Goal: Transaction & Acquisition: Purchase product/service

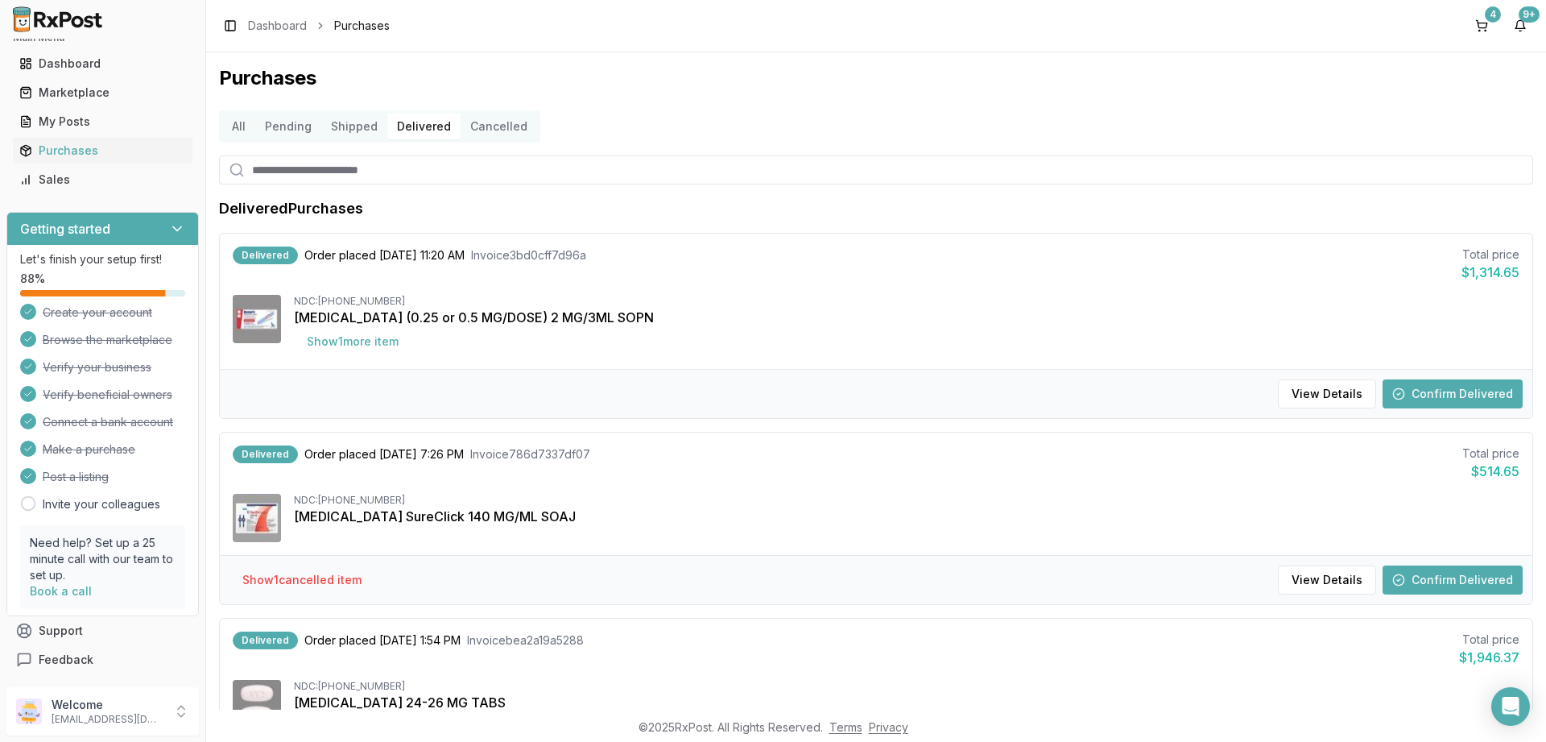
click at [271, 126] on button "Pending" at bounding box center [288, 127] width 66 height 26
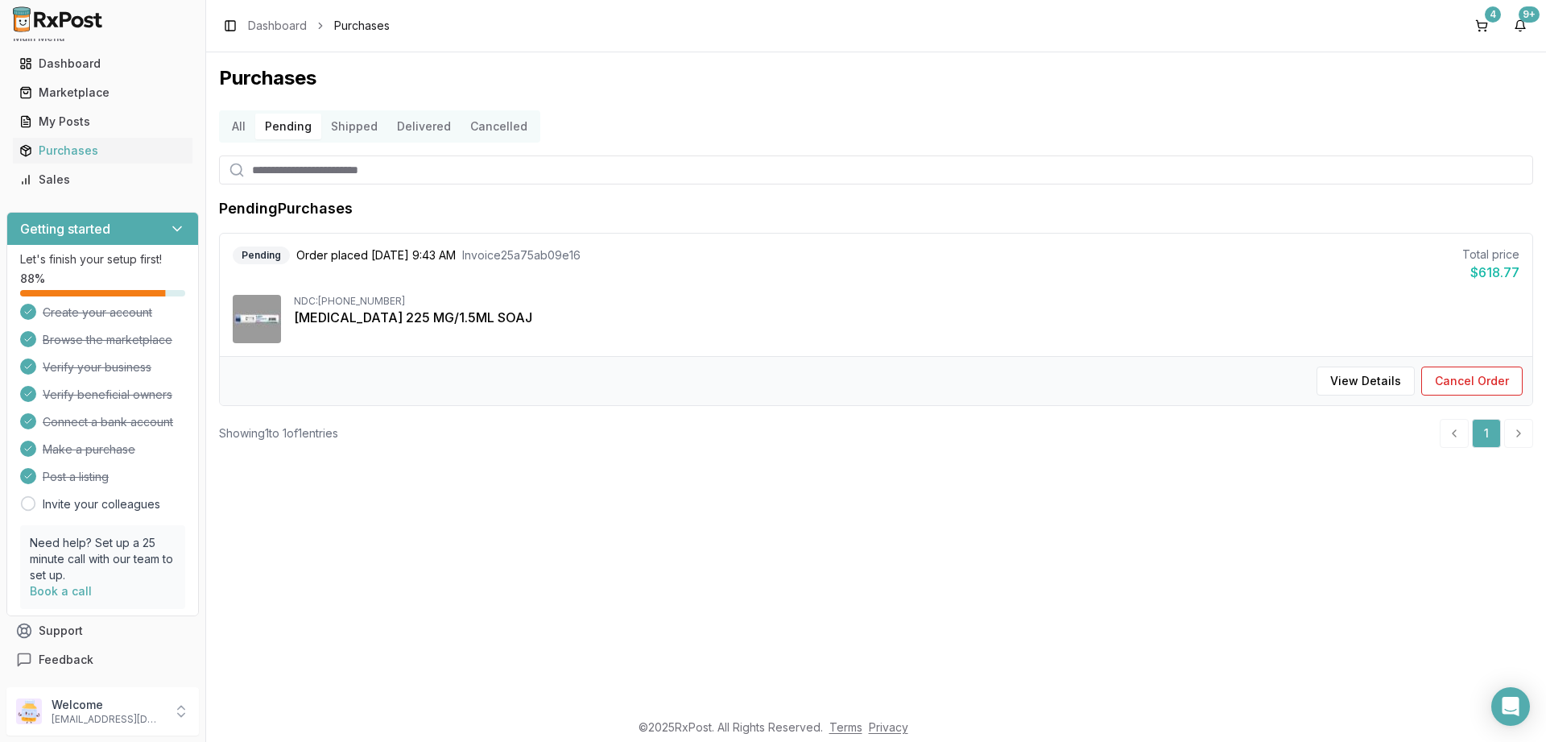
click at [356, 121] on button "Shipped" at bounding box center [354, 127] width 66 height 26
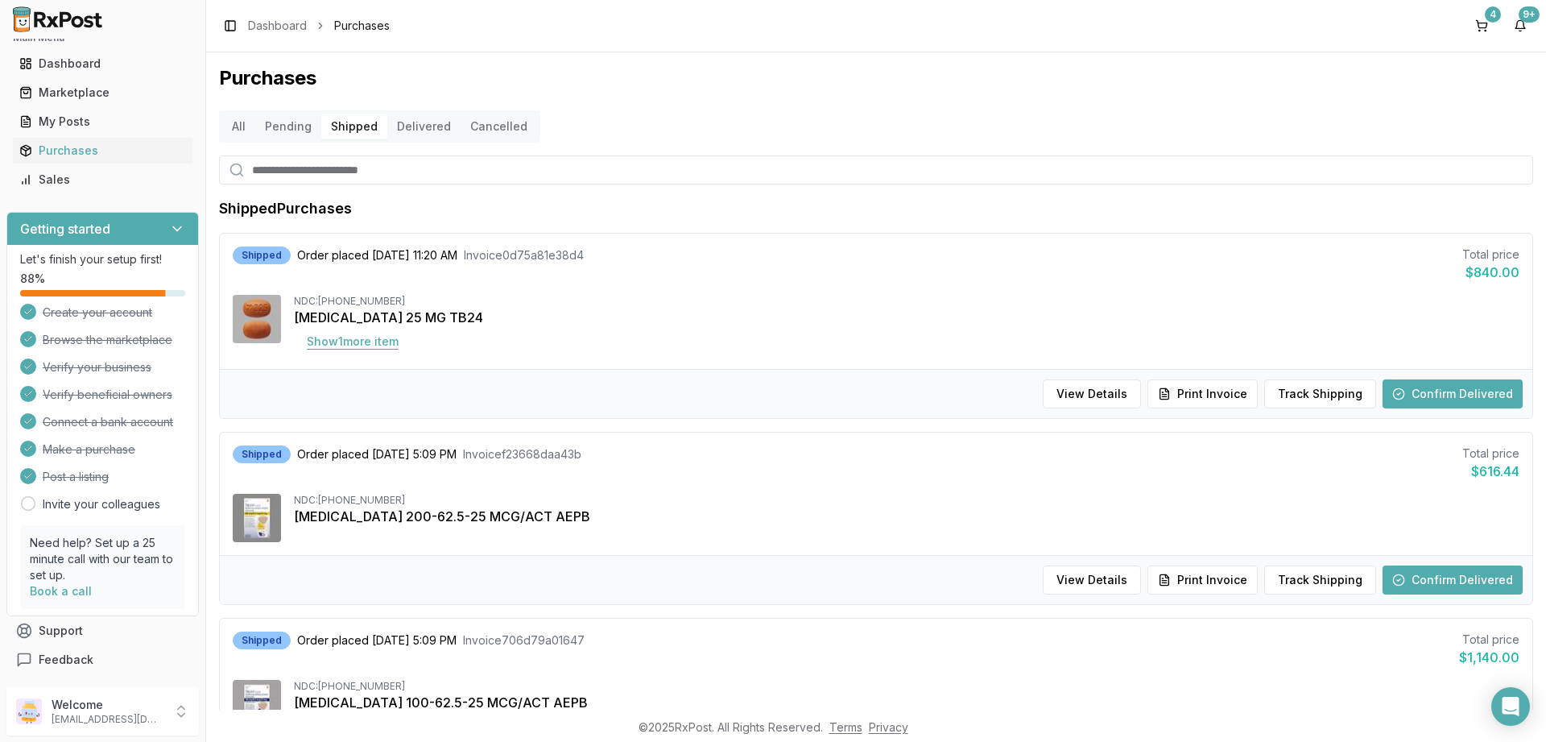
click at [367, 347] on button "Show 1 more item" at bounding box center [353, 341] width 118 height 29
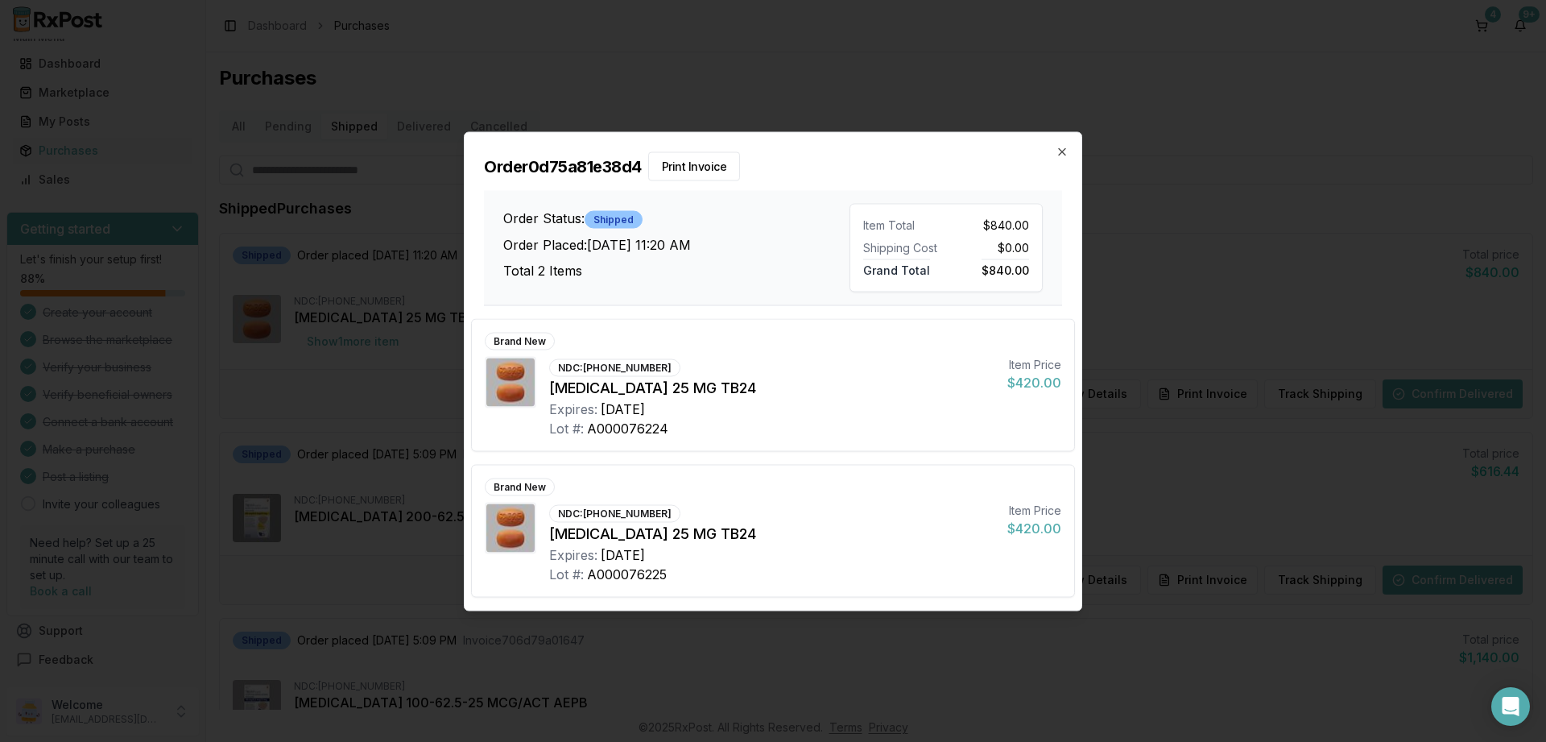
scroll to position [20, 0]
click at [1059, 151] on icon "button" at bounding box center [1062, 151] width 13 height 13
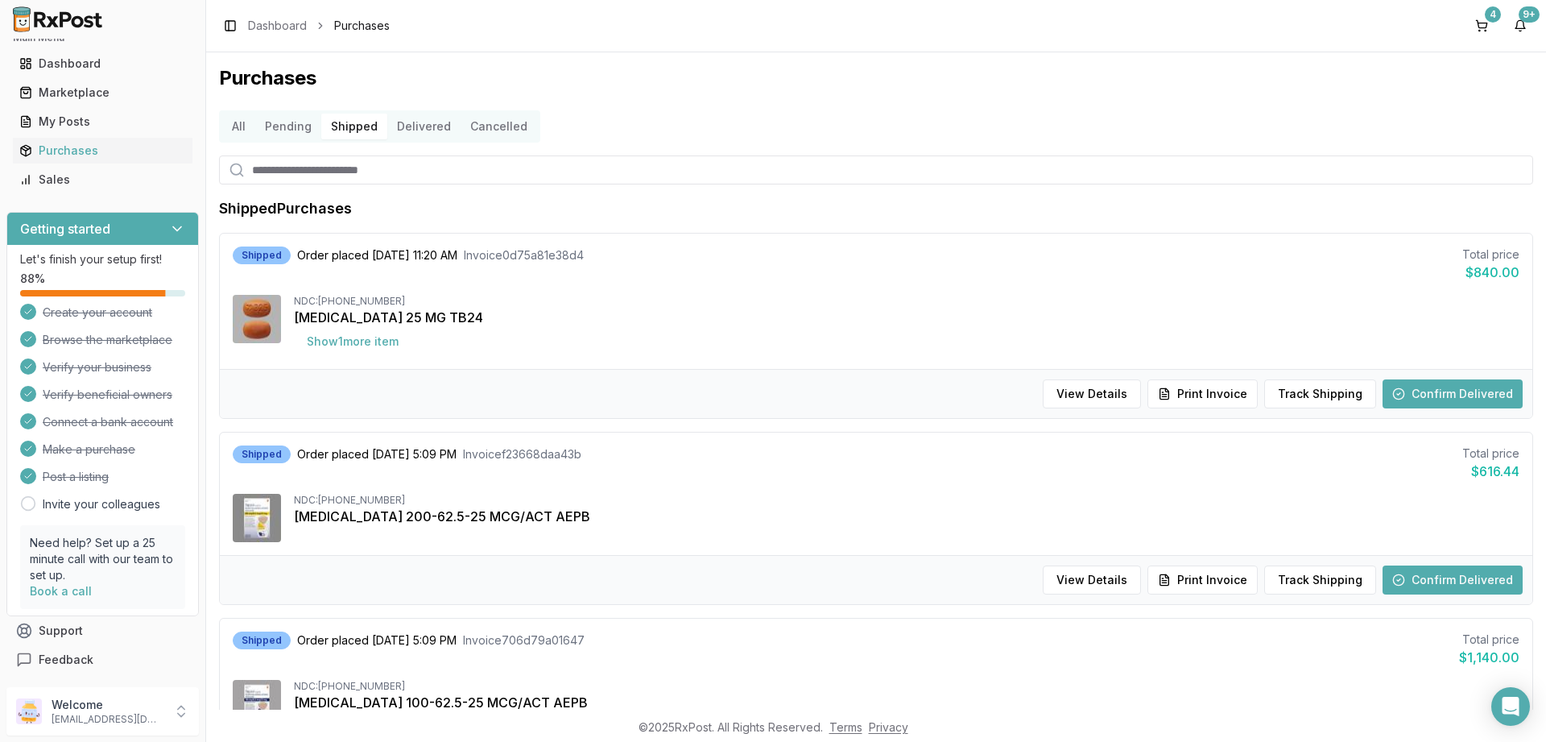
scroll to position [175, 0]
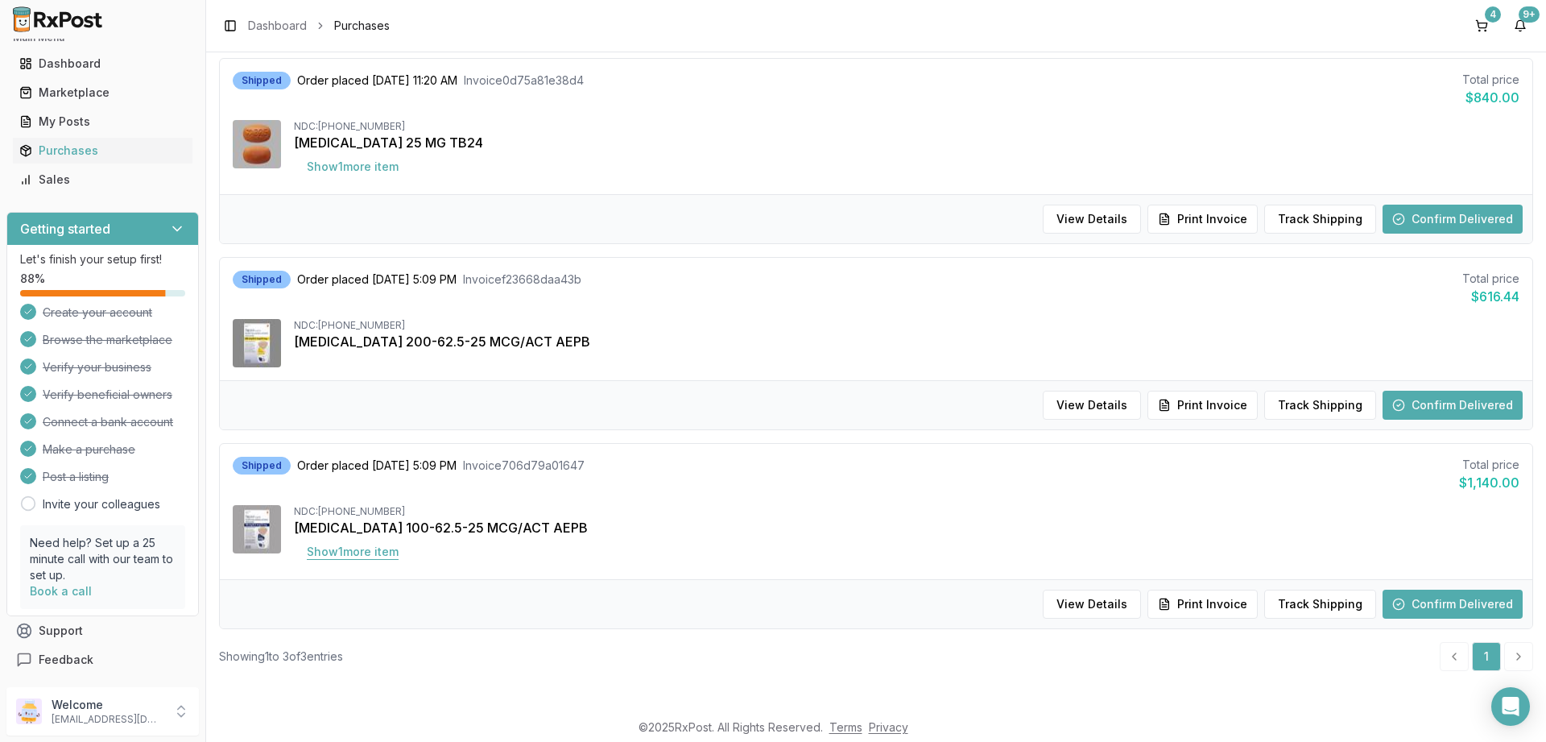
click at [385, 556] on button "Show 1 more item" at bounding box center [353, 551] width 118 height 29
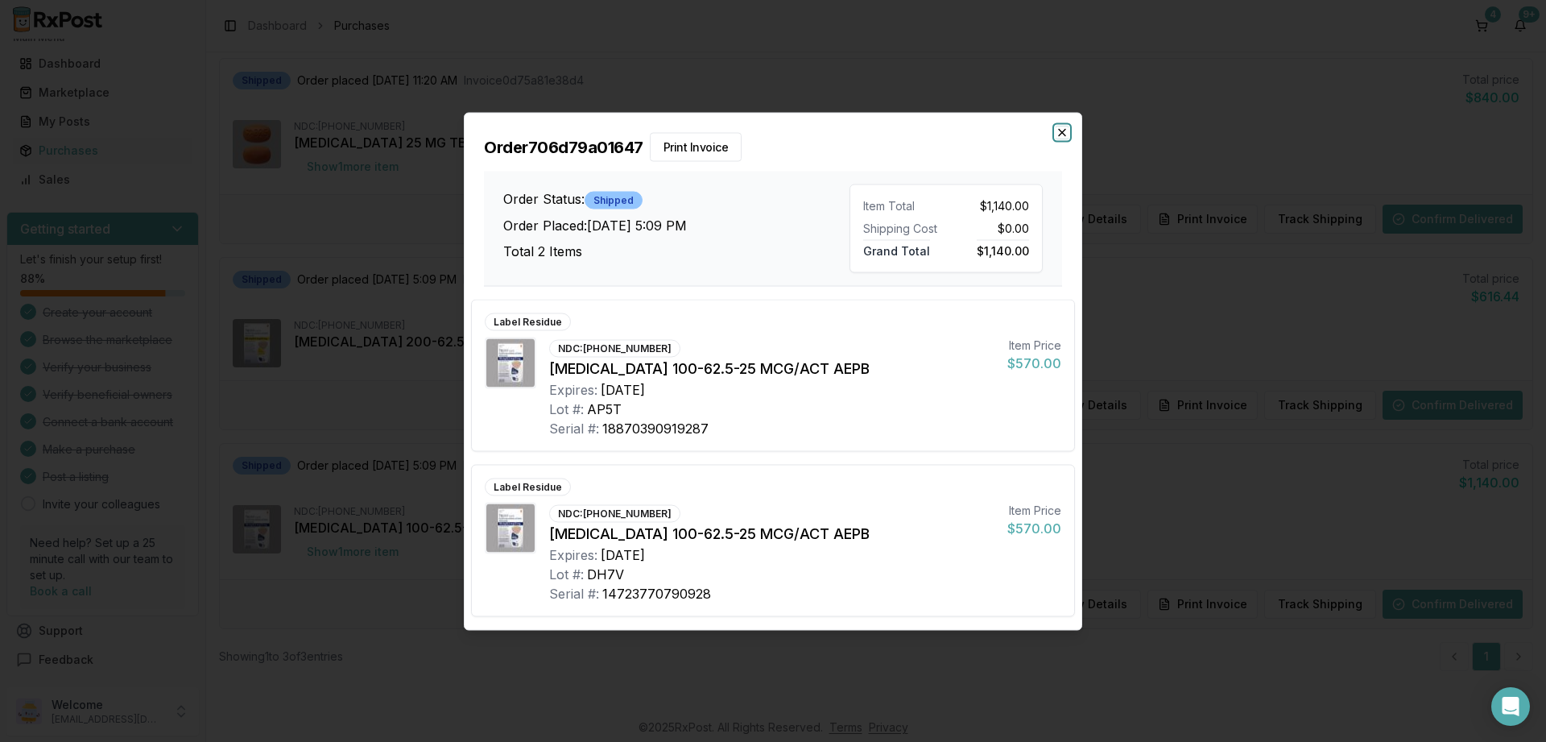
click at [1064, 130] on icon "button" at bounding box center [1062, 132] width 13 height 13
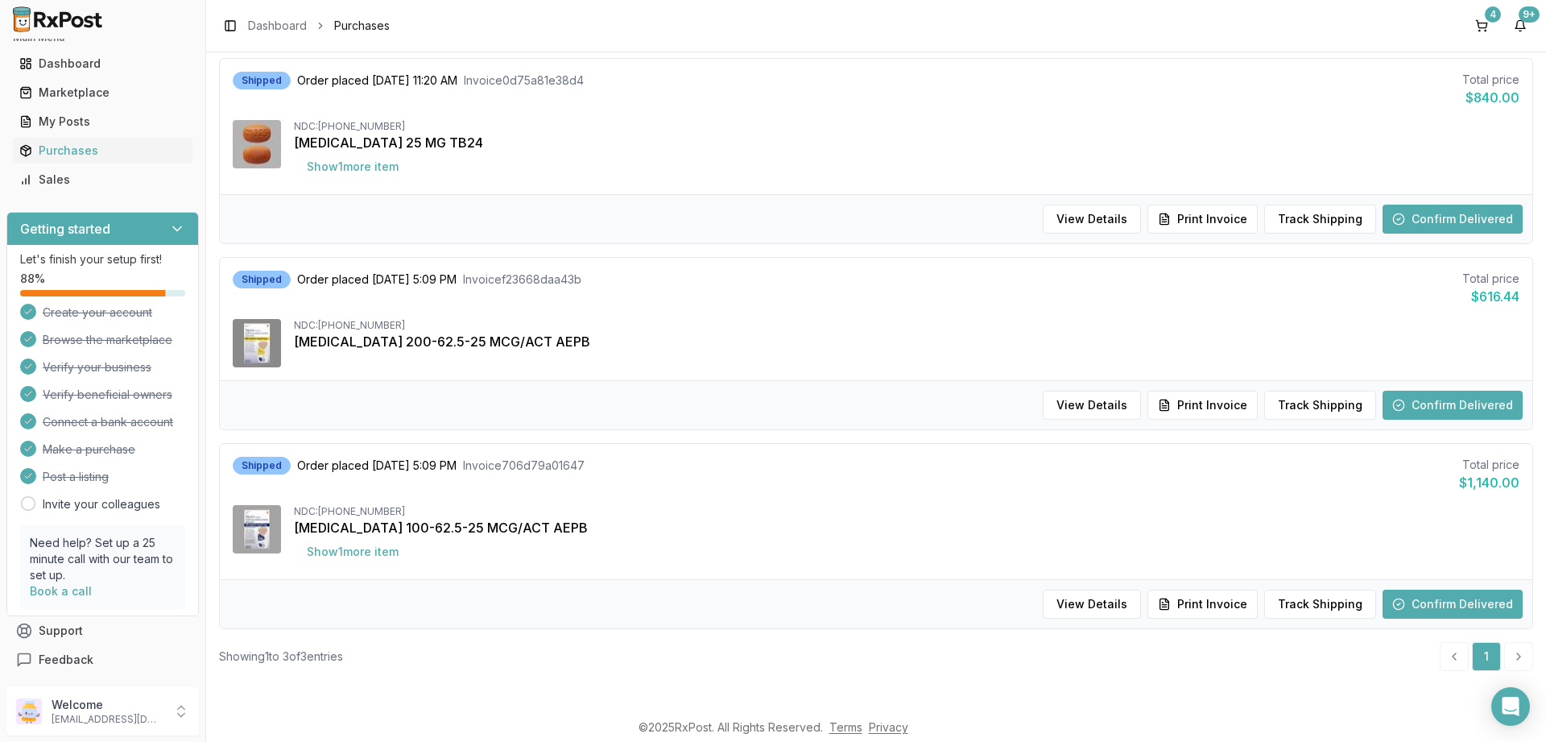
scroll to position [0, 0]
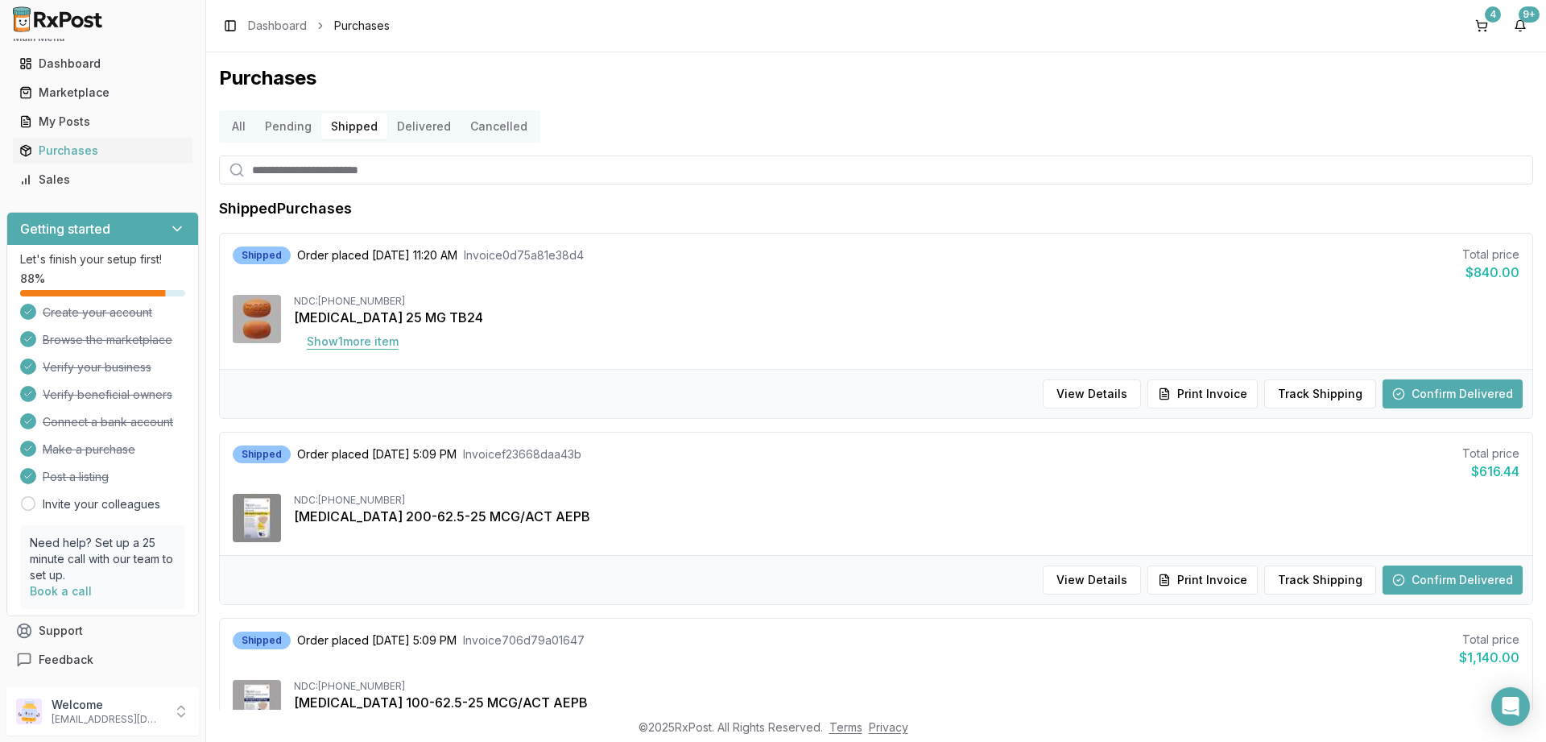
click at [356, 342] on button "Show 1 more item" at bounding box center [353, 341] width 118 height 29
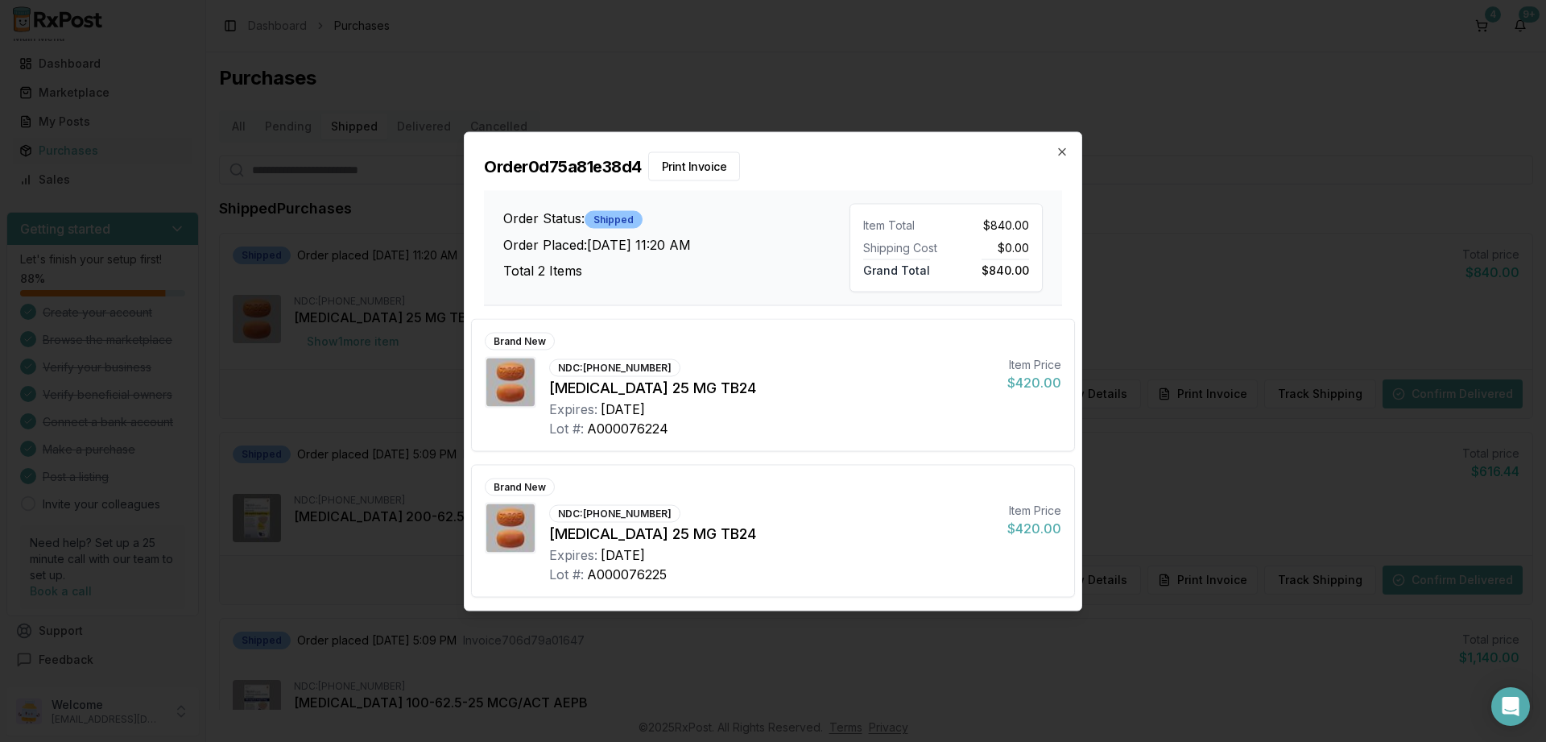
click at [1047, 146] on div "Order 0d75a81e38d4 Print Invoice Order Status: Shipped Order Placed: [DATE] 11:…" at bounding box center [773, 218] width 617 height 173
click at [1069, 147] on div "Order 0d75a81e38d4 Print Invoice Order Status: Shipped Order Placed: [DATE] 11:…" at bounding box center [773, 218] width 617 height 173
click at [1064, 149] on icon "button" at bounding box center [1062, 151] width 13 height 13
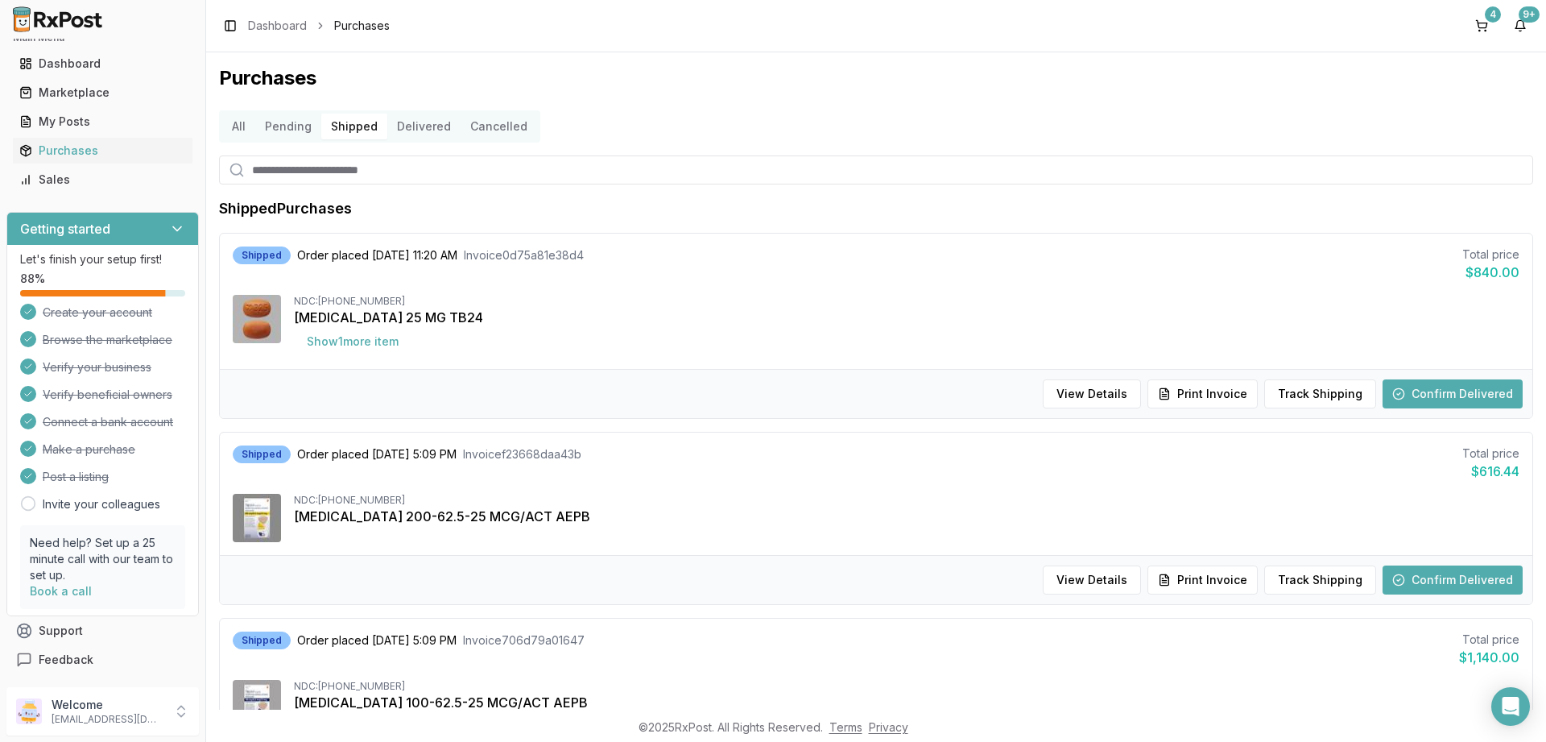
click at [286, 123] on button "Pending" at bounding box center [288, 127] width 66 height 26
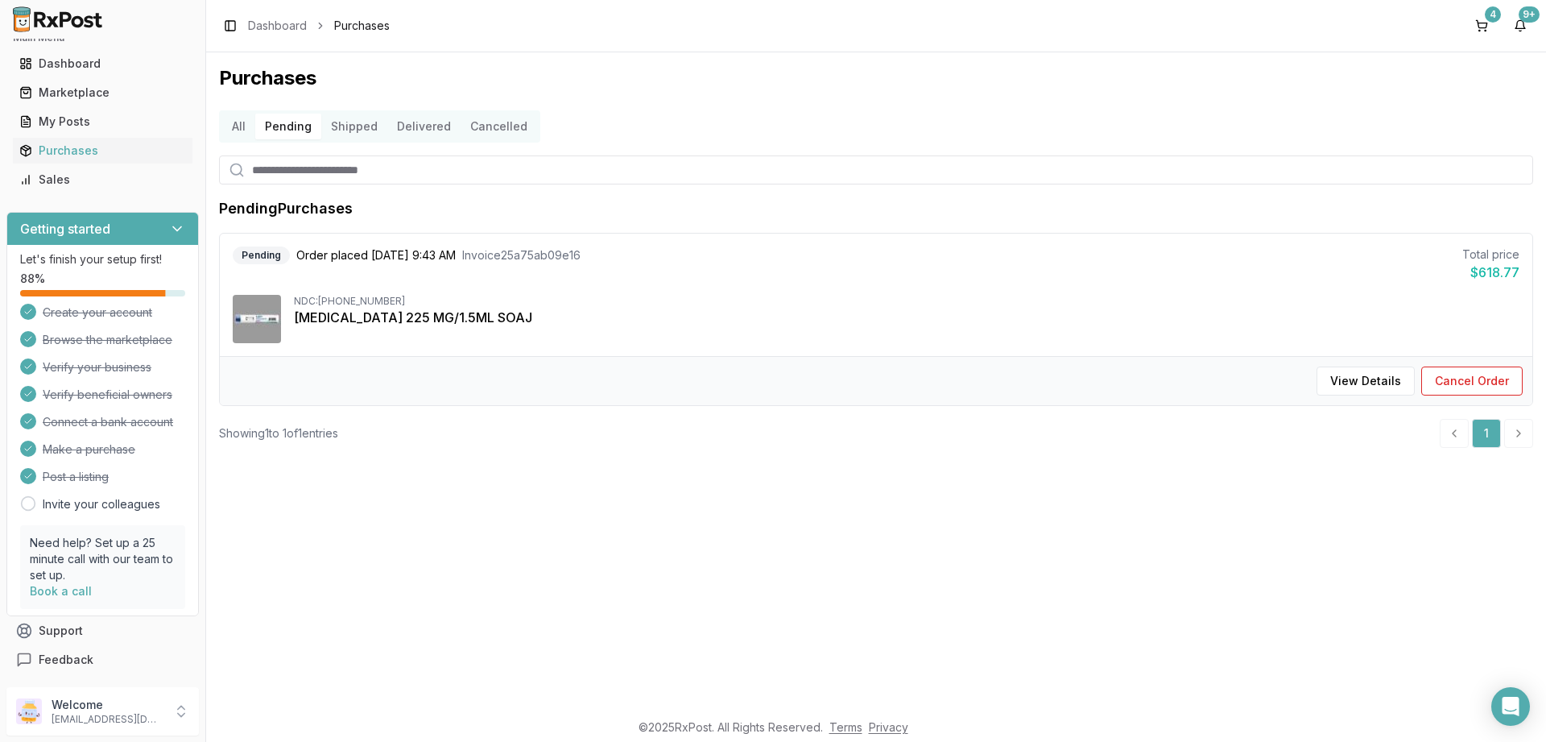
click at [236, 130] on button "All" at bounding box center [238, 127] width 33 height 26
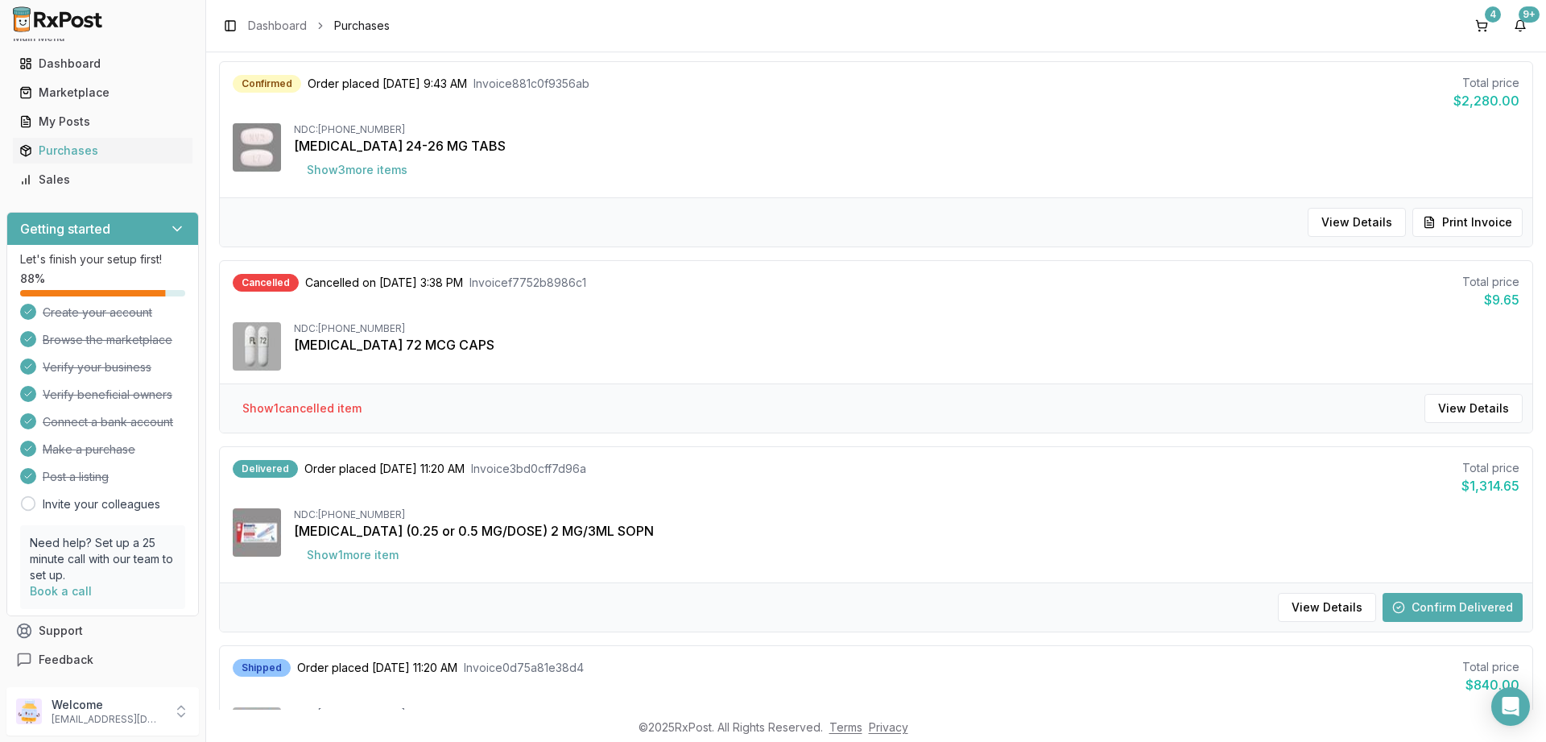
scroll to position [580, 0]
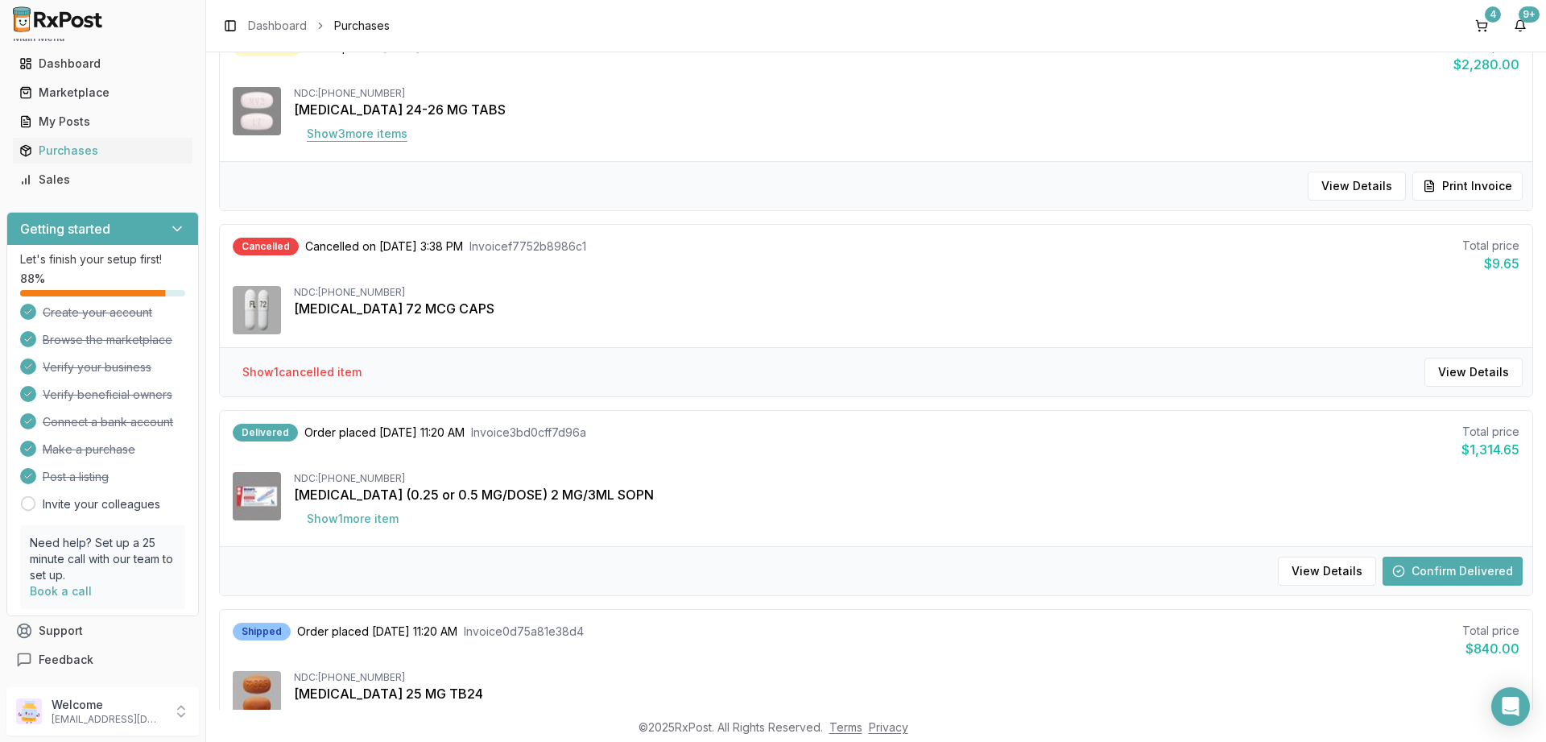
click at [374, 134] on button "Show 3 more item s" at bounding box center [357, 133] width 126 height 29
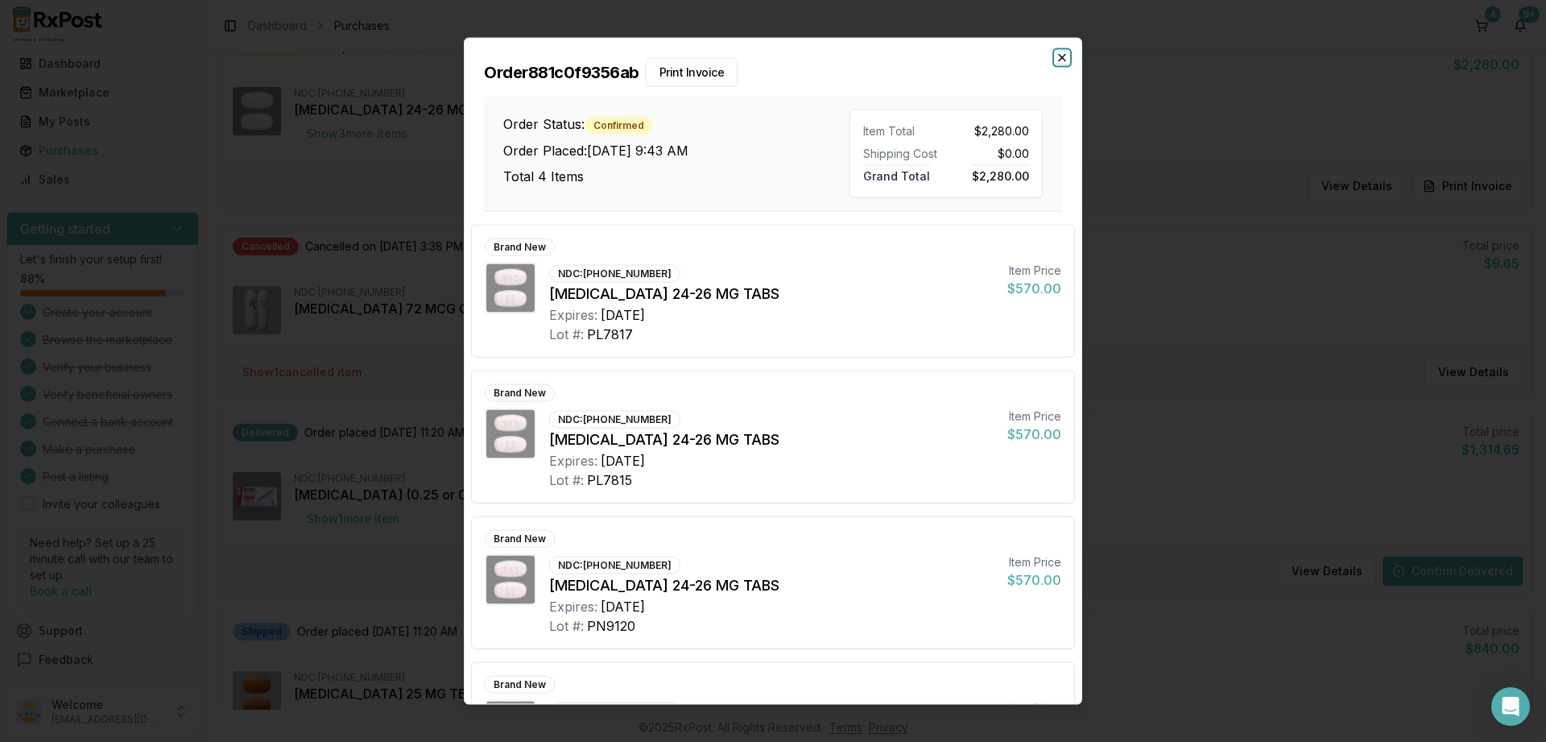
click at [1068, 57] on icon "button" at bounding box center [1062, 57] width 13 height 13
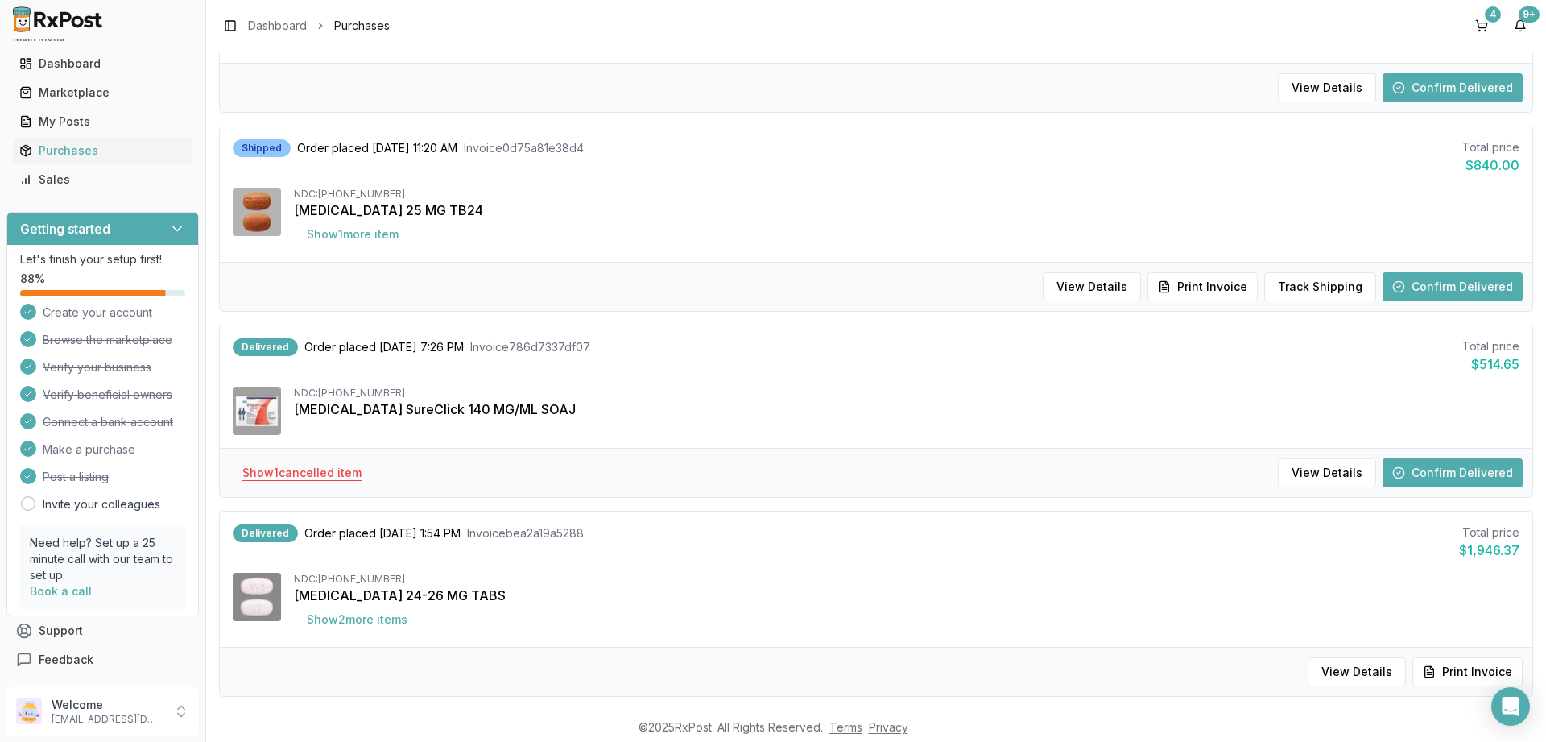
scroll to position [1256, 0]
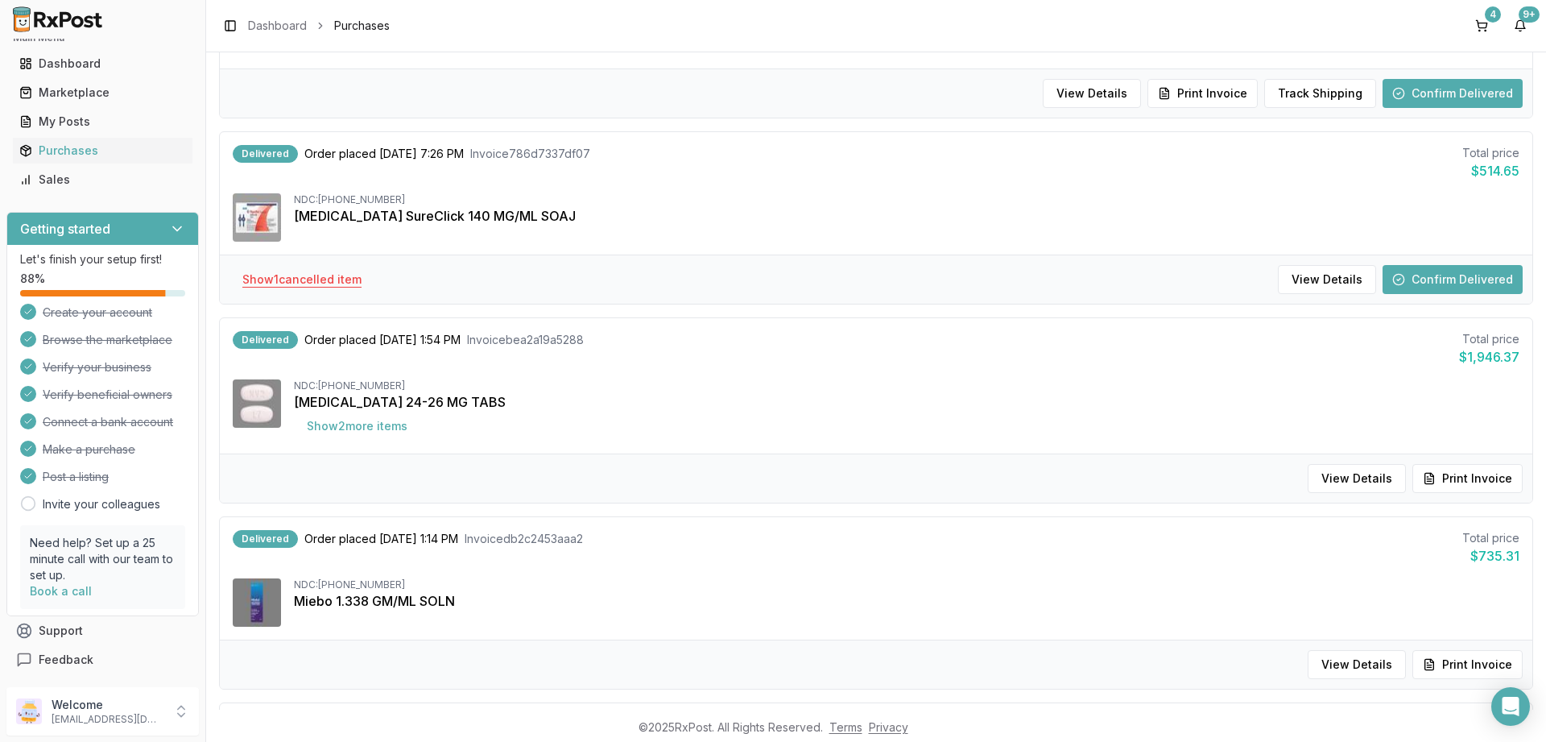
click at [321, 279] on button "Show 1 cancelled item" at bounding box center [301, 279] width 145 height 29
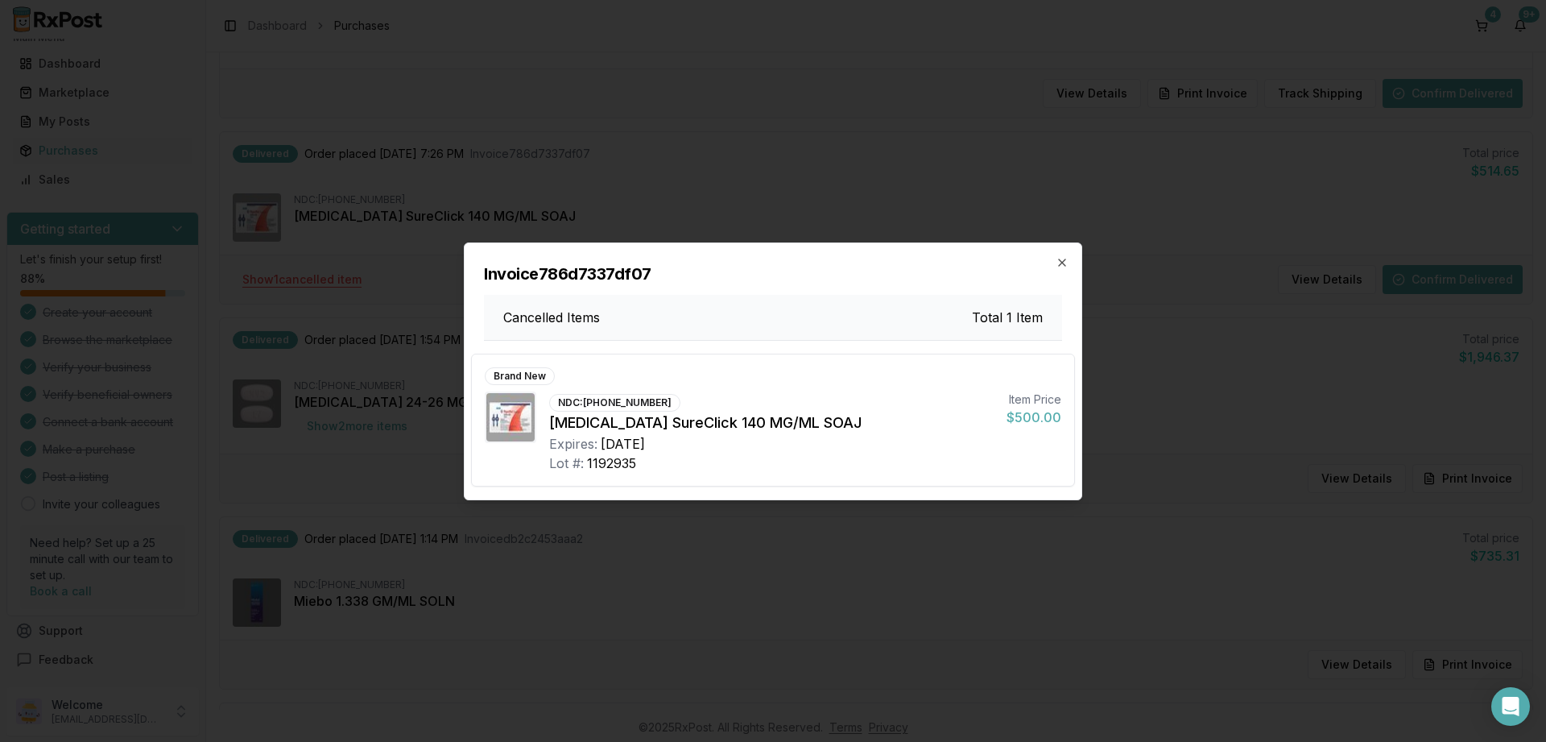
scroll to position [20, 0]
click at [1060, 257] on icon "button" at bounding box center [1062, 262] width 13 height 13
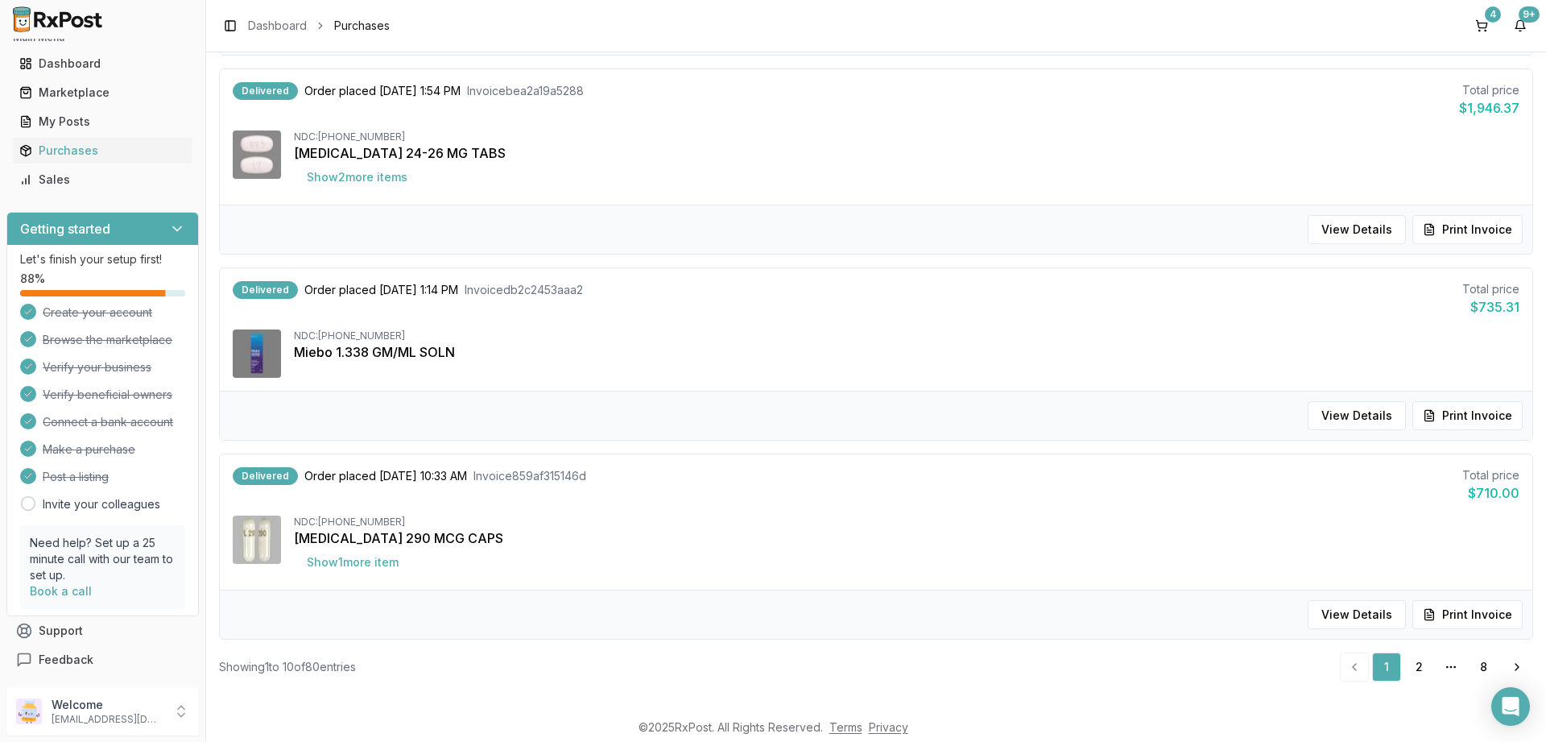
scroll to position [1515, 0]
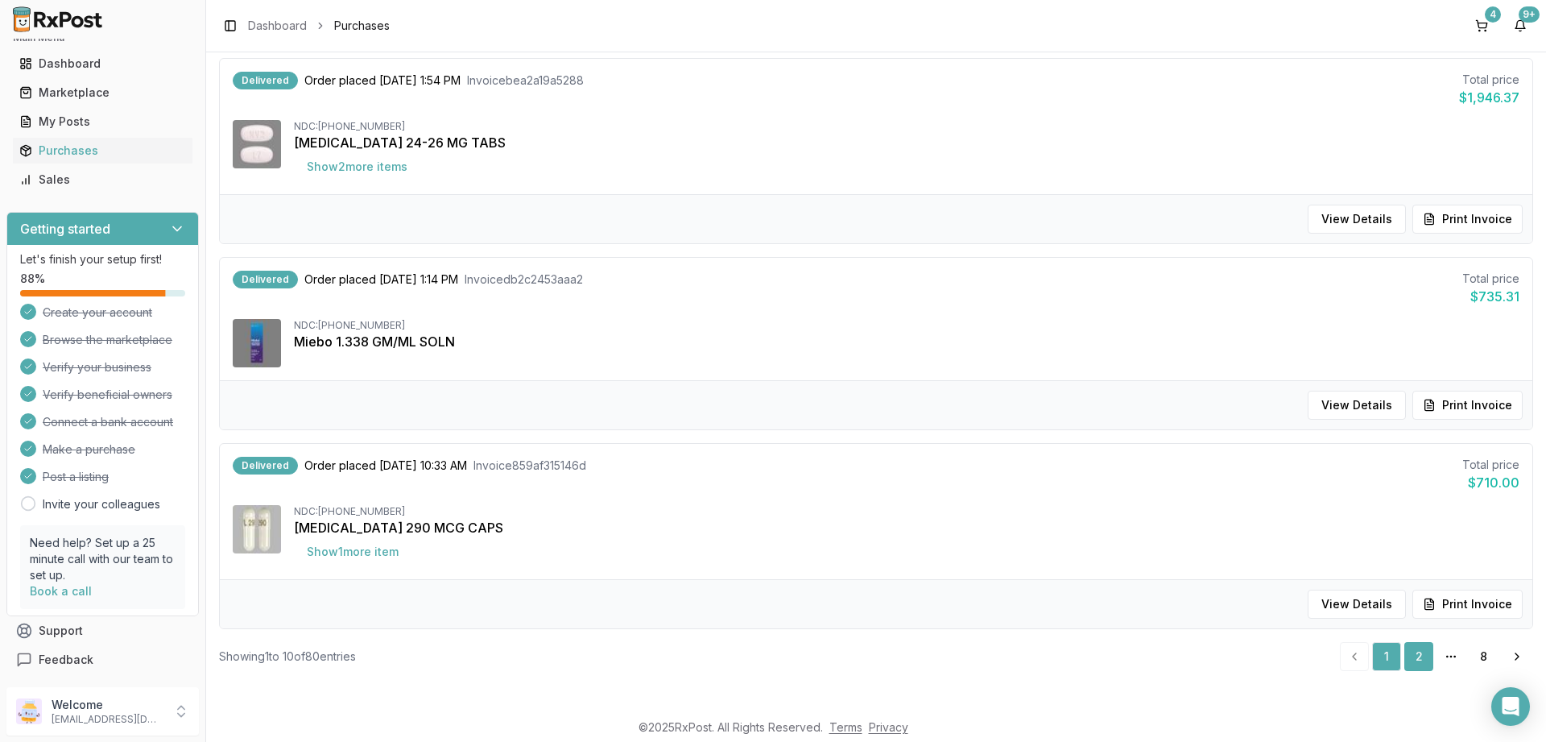
click at [1419, 650] on link "2" at bounding box center [1418, 656] width 29 height 29
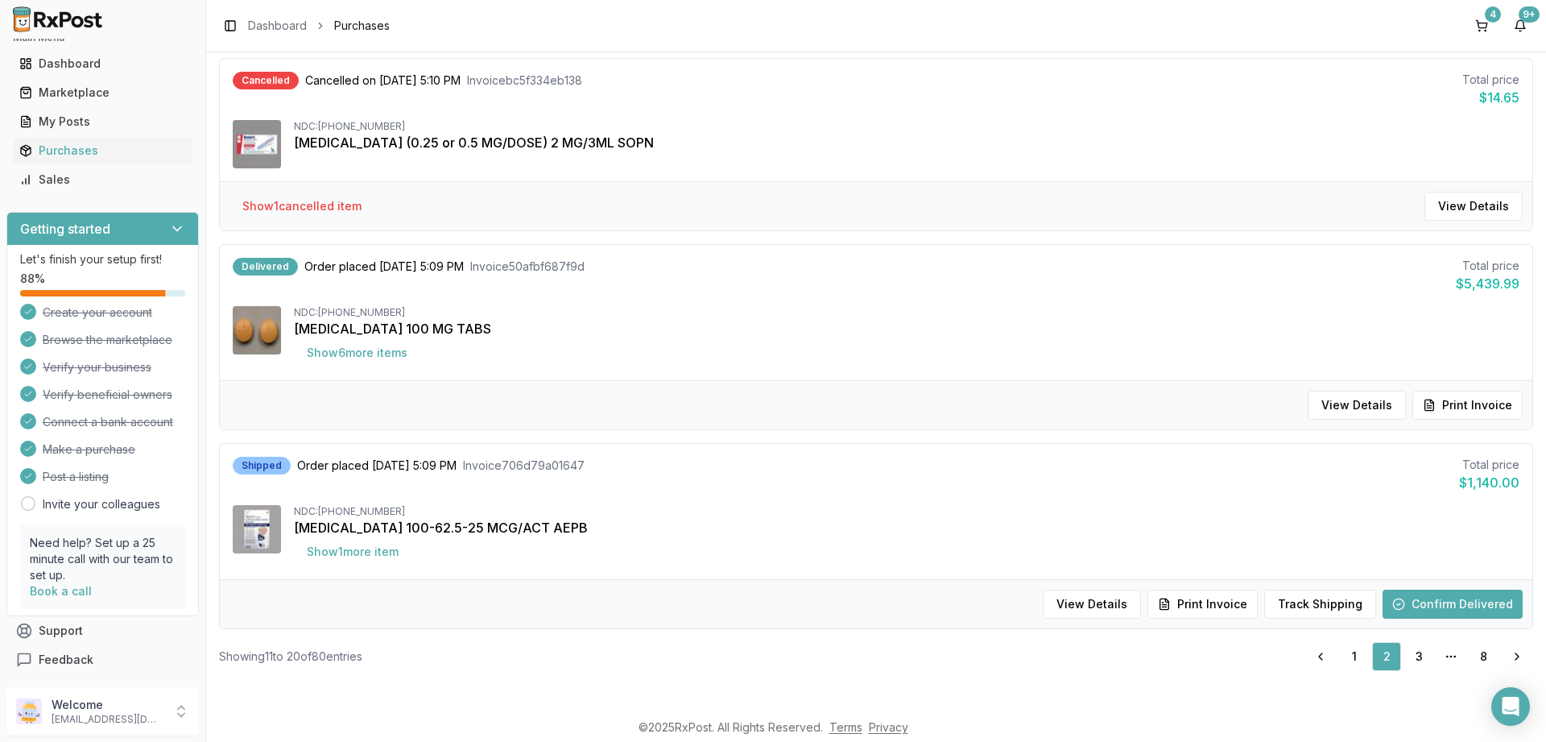
scroll to position [58, 0]
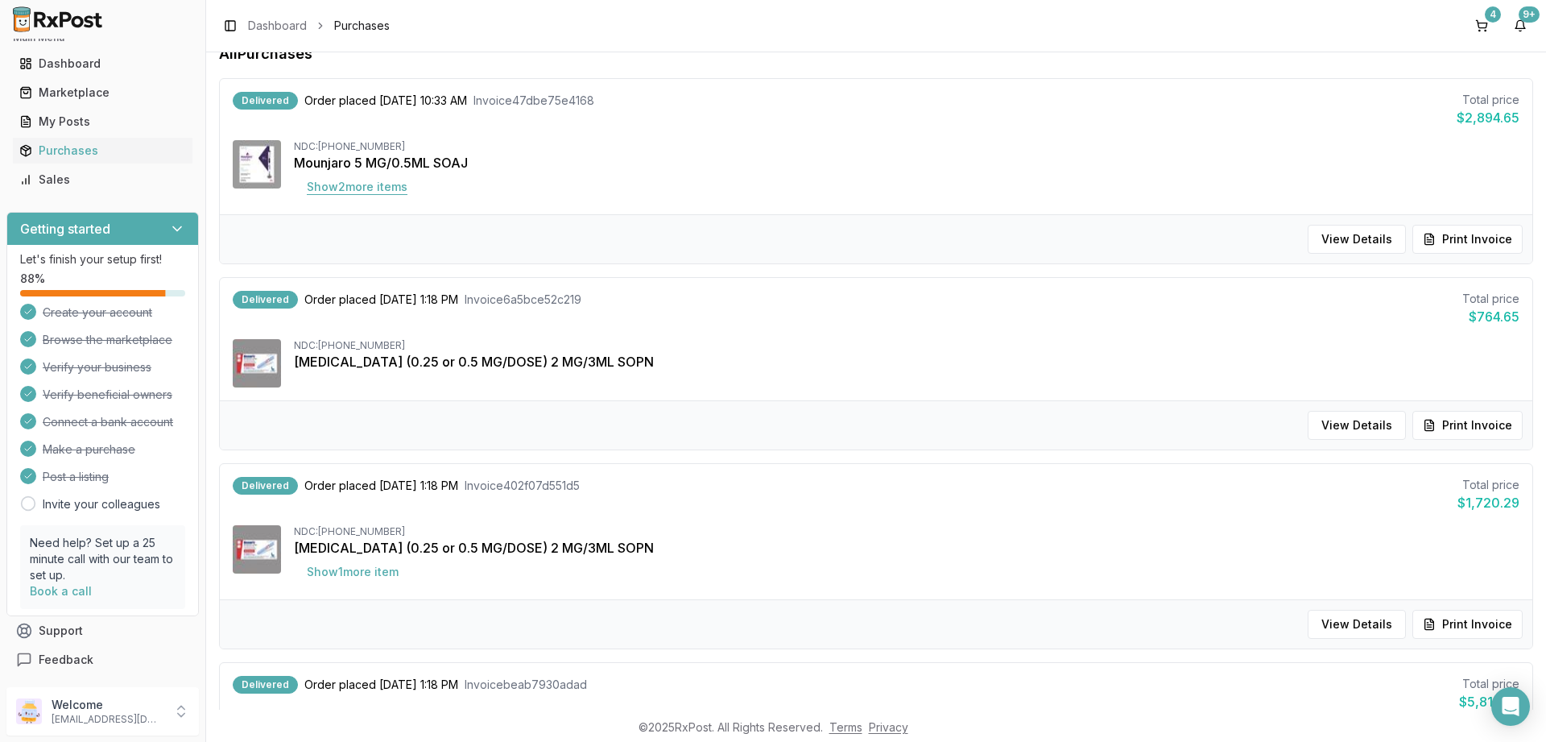
click at [349, 192] on button "Show 2 more item s" at bounding box center [357, 186] width 126 height 29
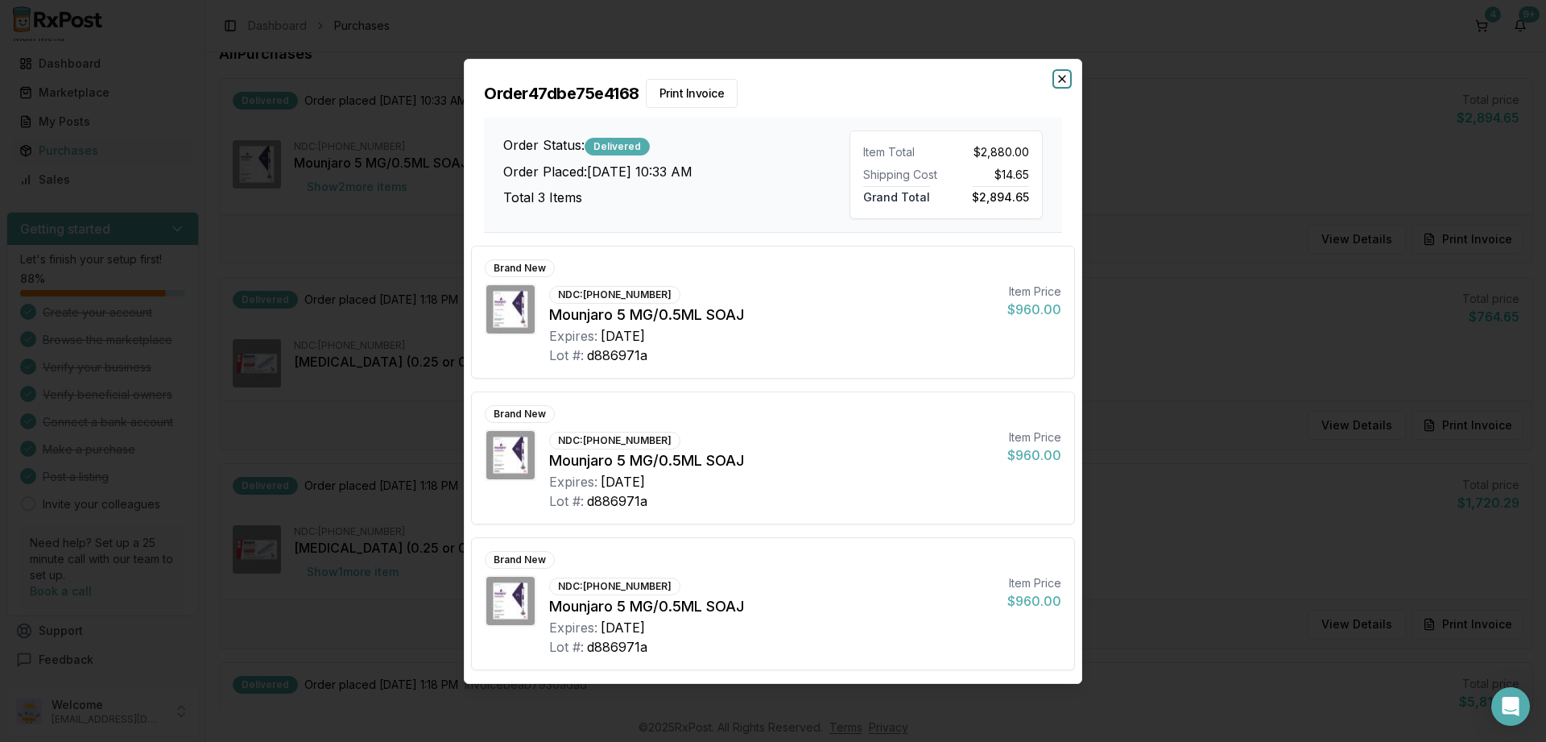
click at [1066, 75] on icon "button" at bounding box center [1062, 78] width 13 height 13
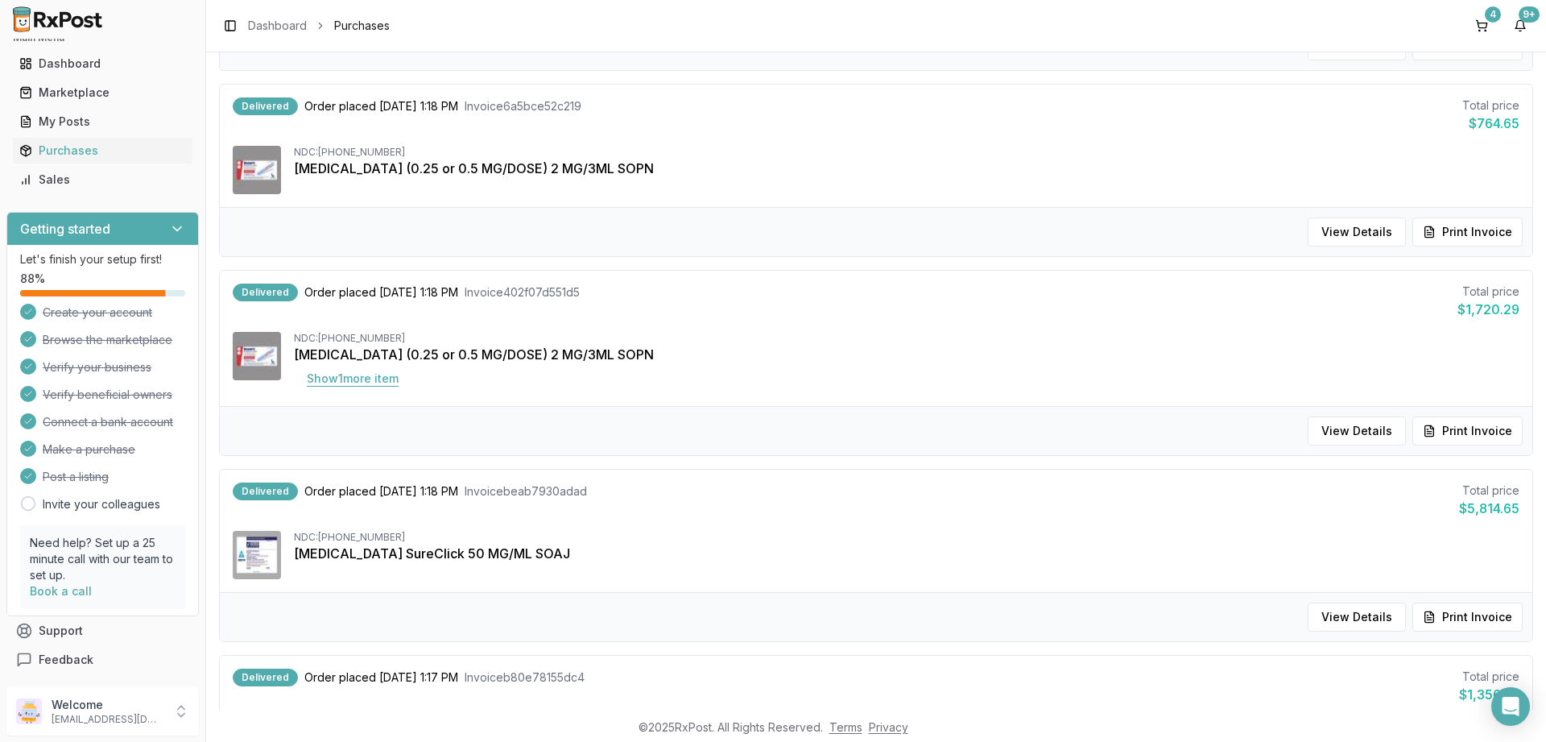
click at [316, 385] on button "Show 1 more item" at bounding box center [353, 378] width 118 height 29
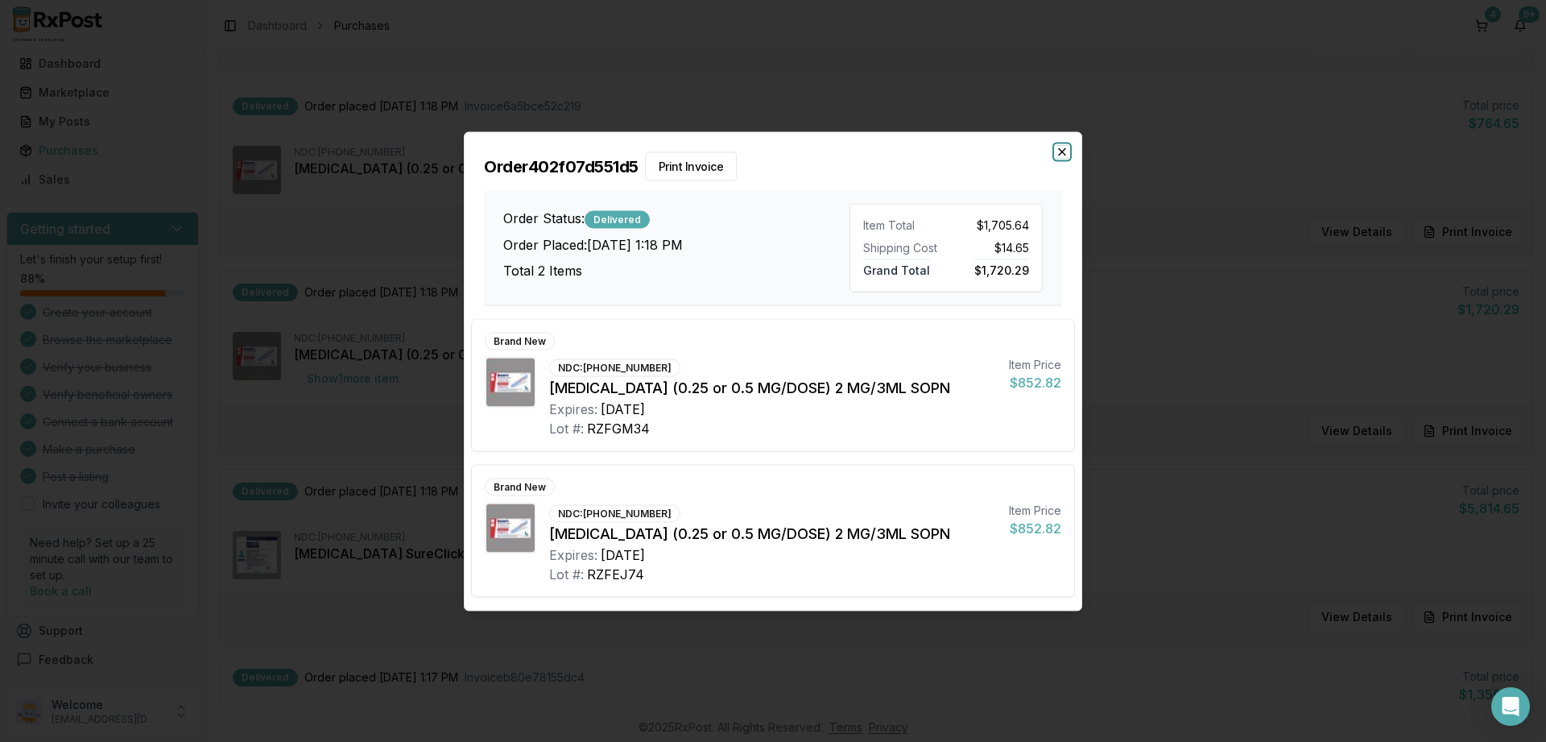
click at [1066, 148] on icon "button" at bounding box center [1062, 151] width 13 height 13
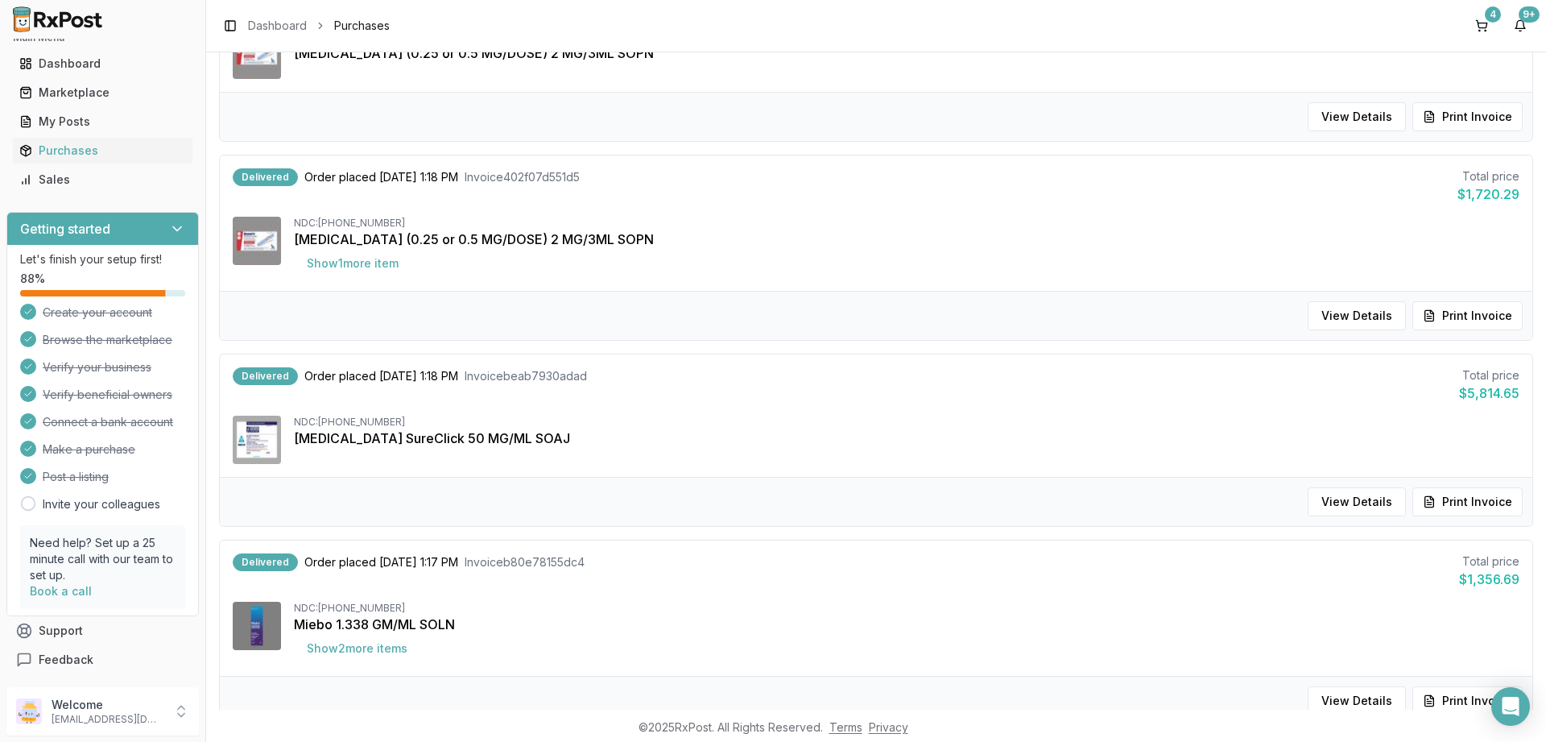
scroll to position [541, 0]
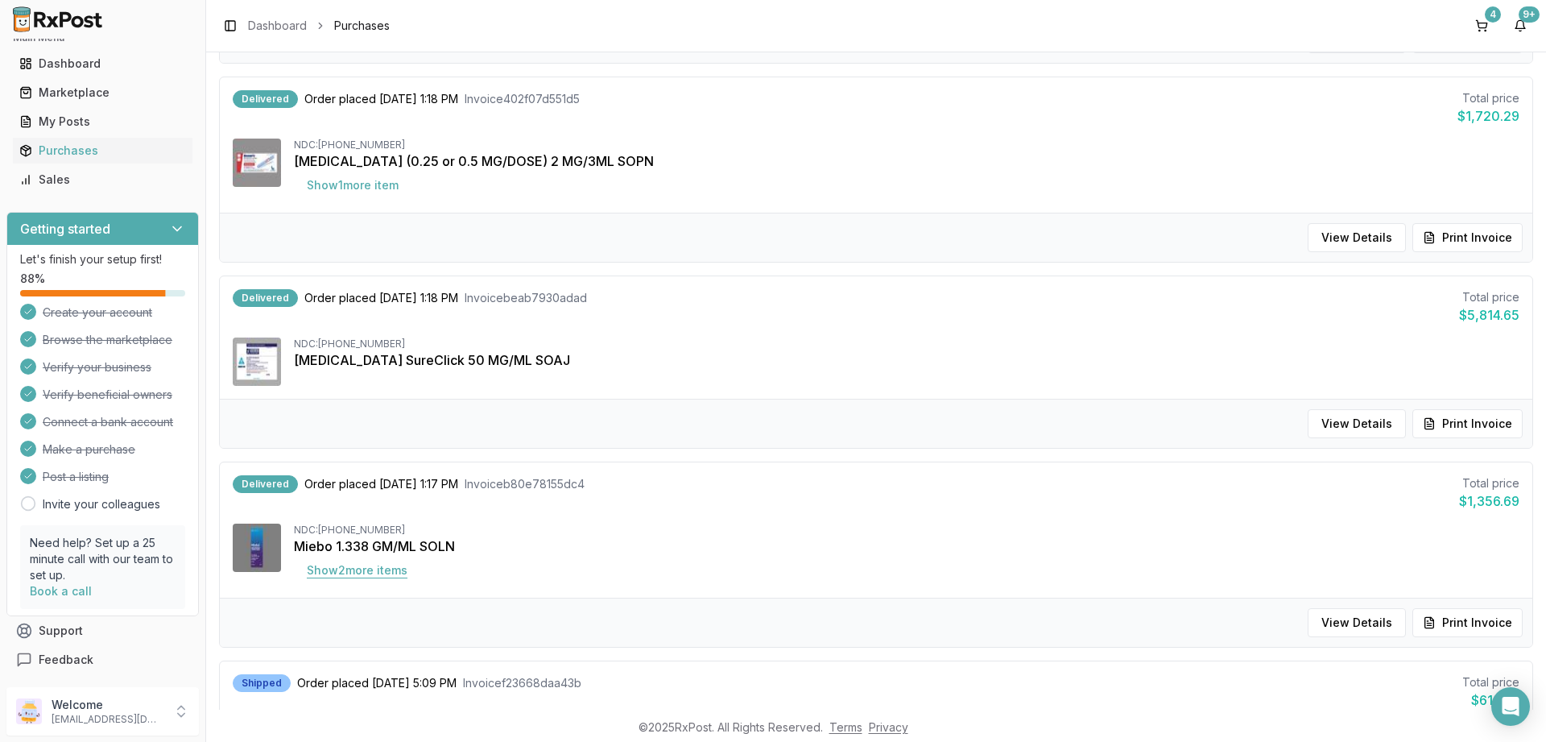
click at [350, 573] on button "Show 2 more item s" at bounding box center [357, 570] width 126 height 29
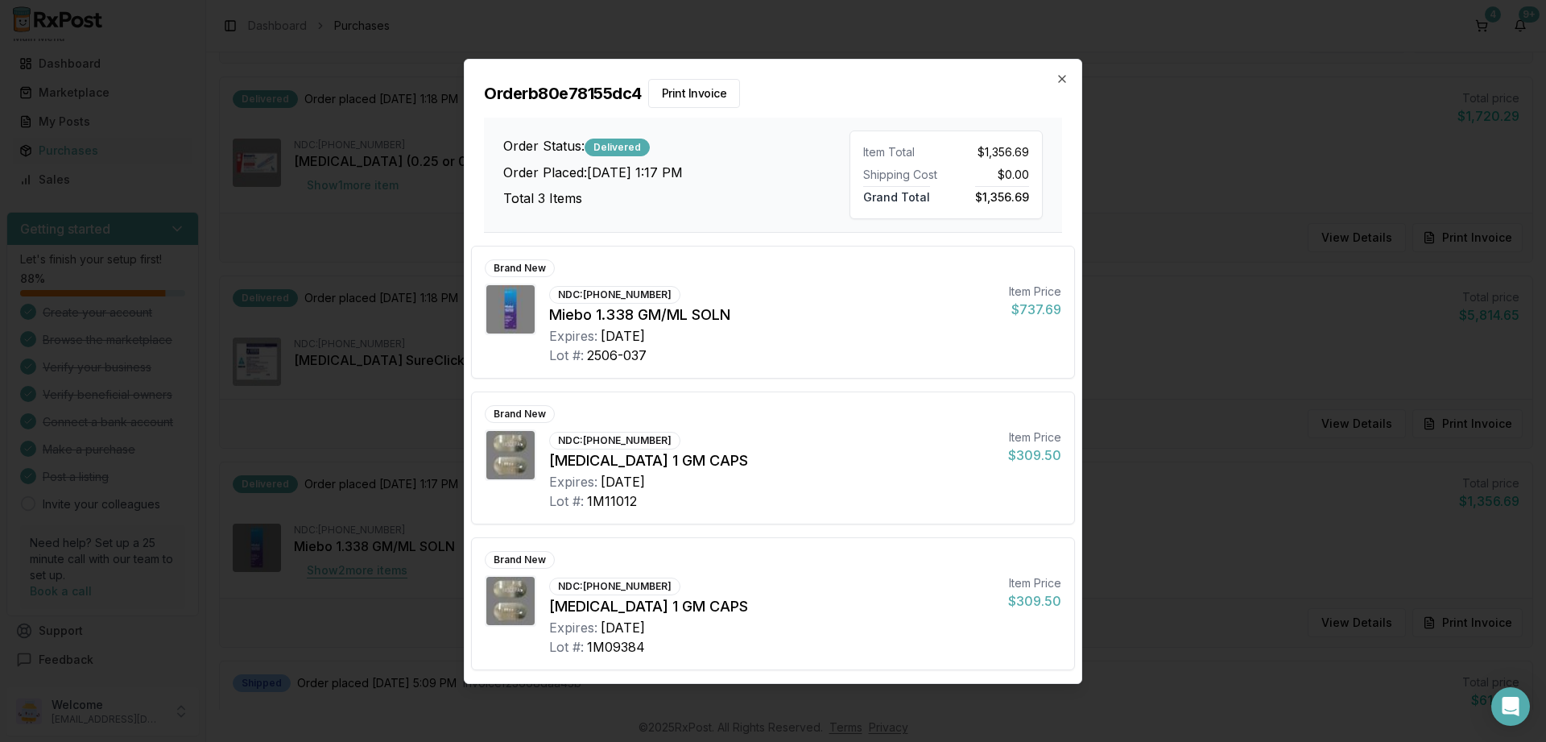
scroll to position [20, 0]
click at [1066, 81] on icon "button" at bounding box center [1062, 78] width 13 height 13
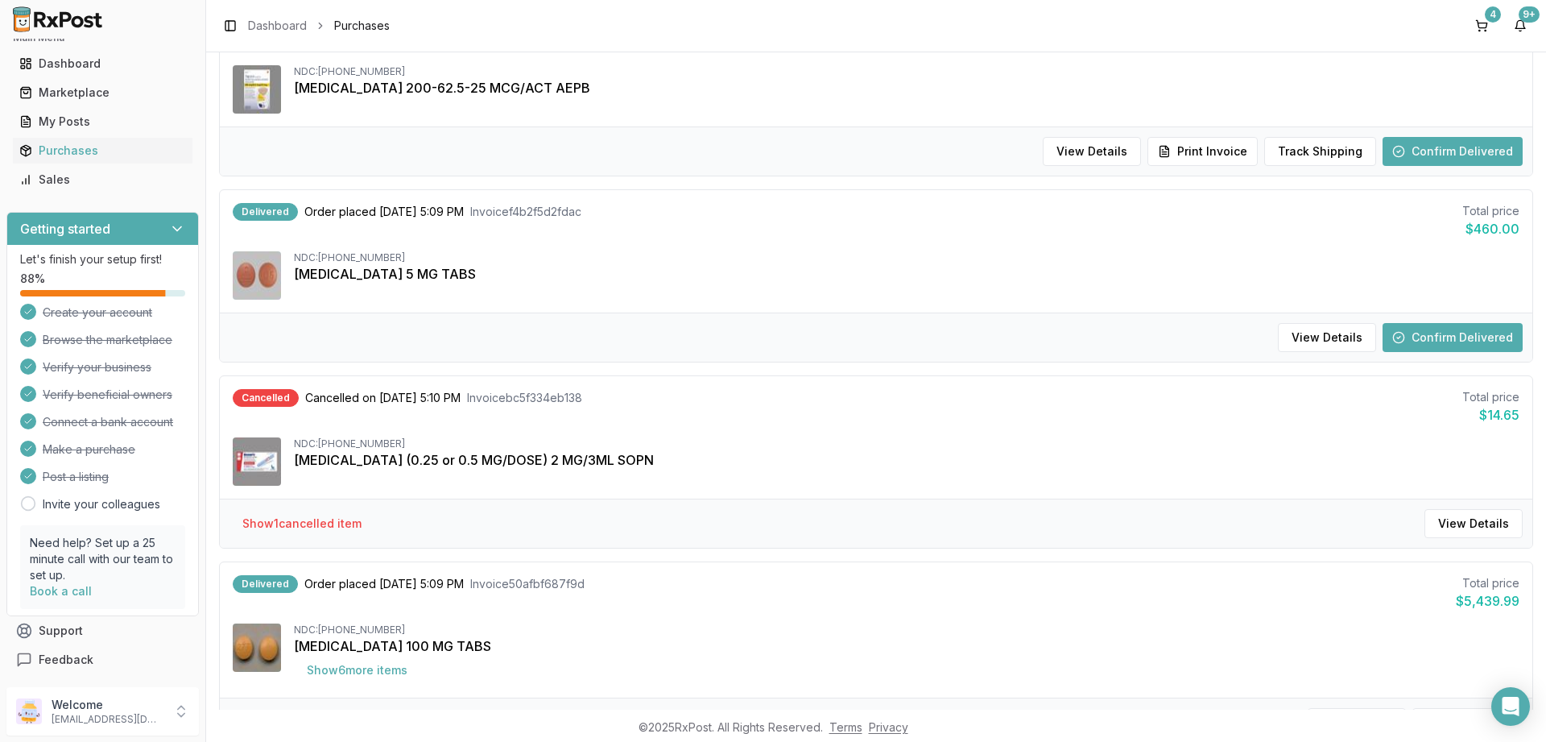
scroll to position [1121, 0]
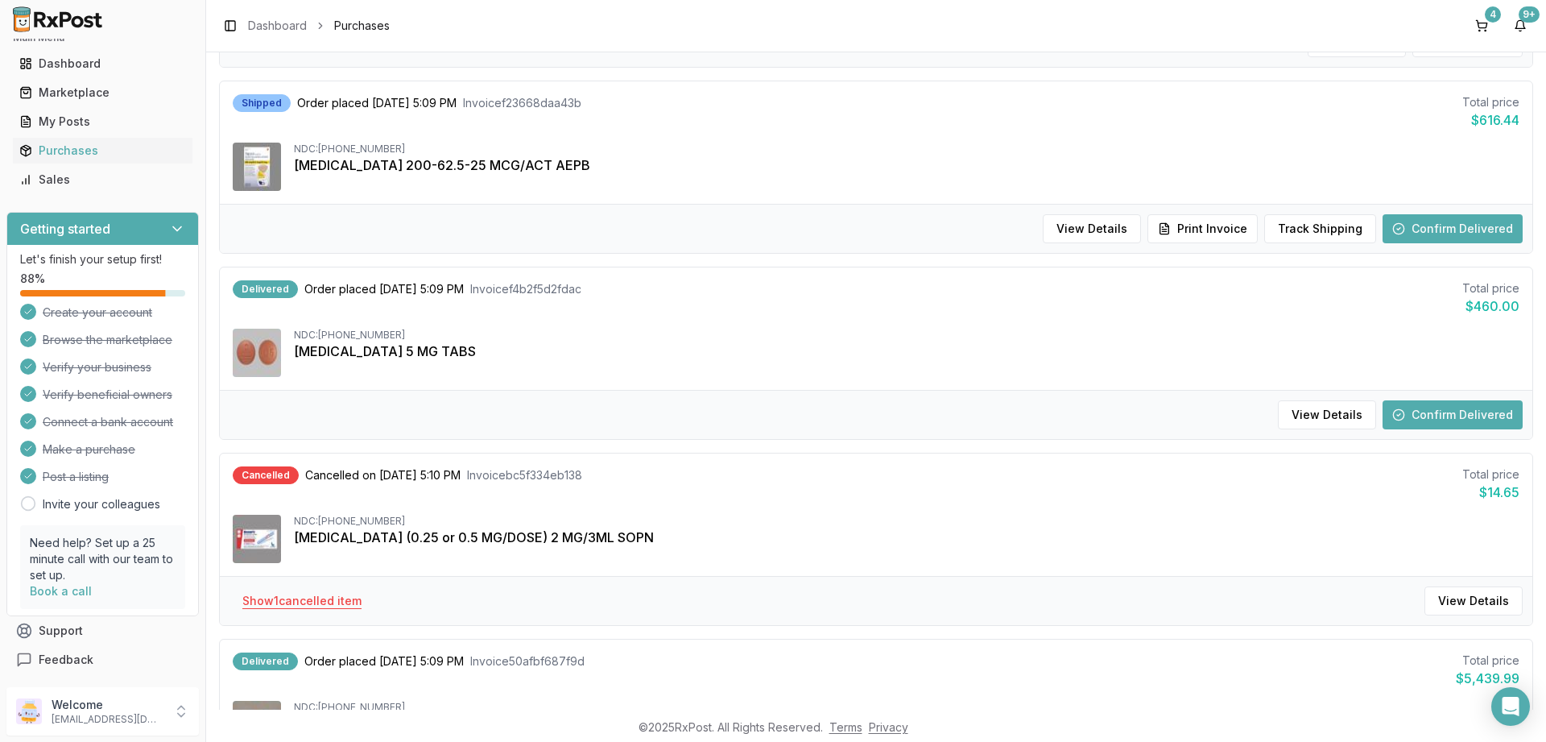
click at [338, 601] on button "Show 1 cancelled item" at bounding box center [301, 600] width 145 height 29
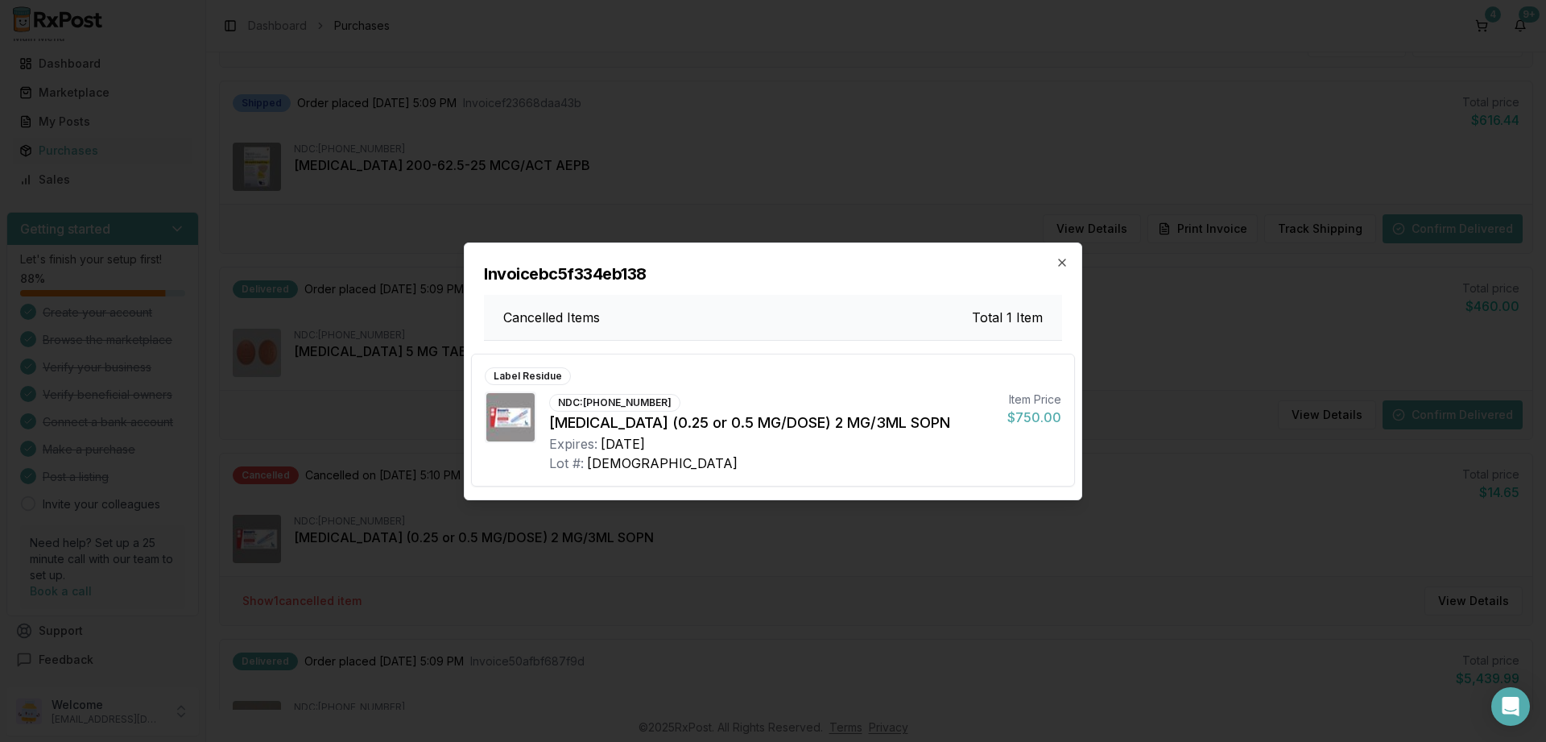
drag, startPoint x: 1060, startPoint y: 262, endPoint x: 1027, endPoint y: 297, distance: 47.8
click at [1060, 262] on icon "button" at bounding box center [1062, 262] width 13 height 13
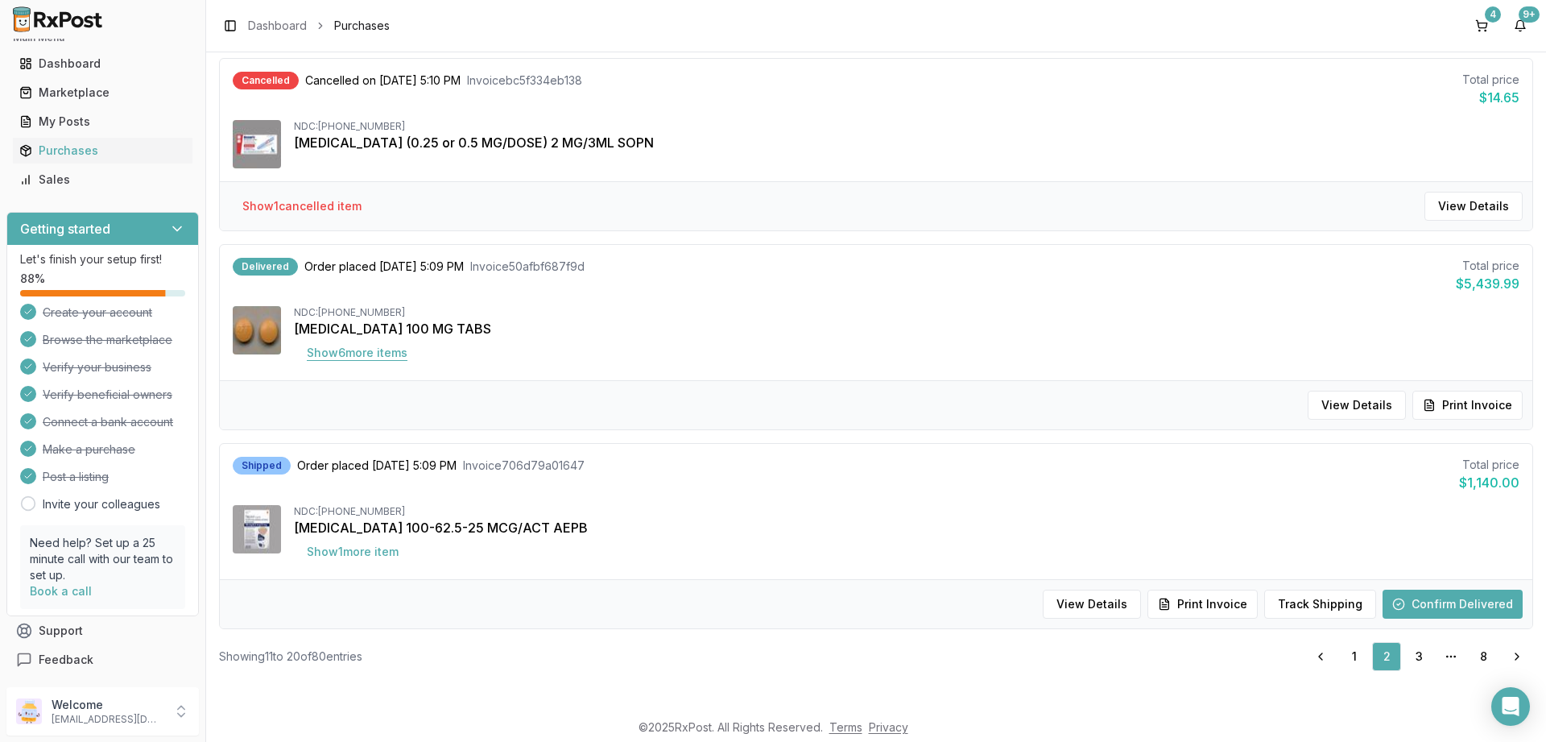
click at [326, 357] on button "Show 6 more item s" at bounding box center [357, 352] width 126 height 29
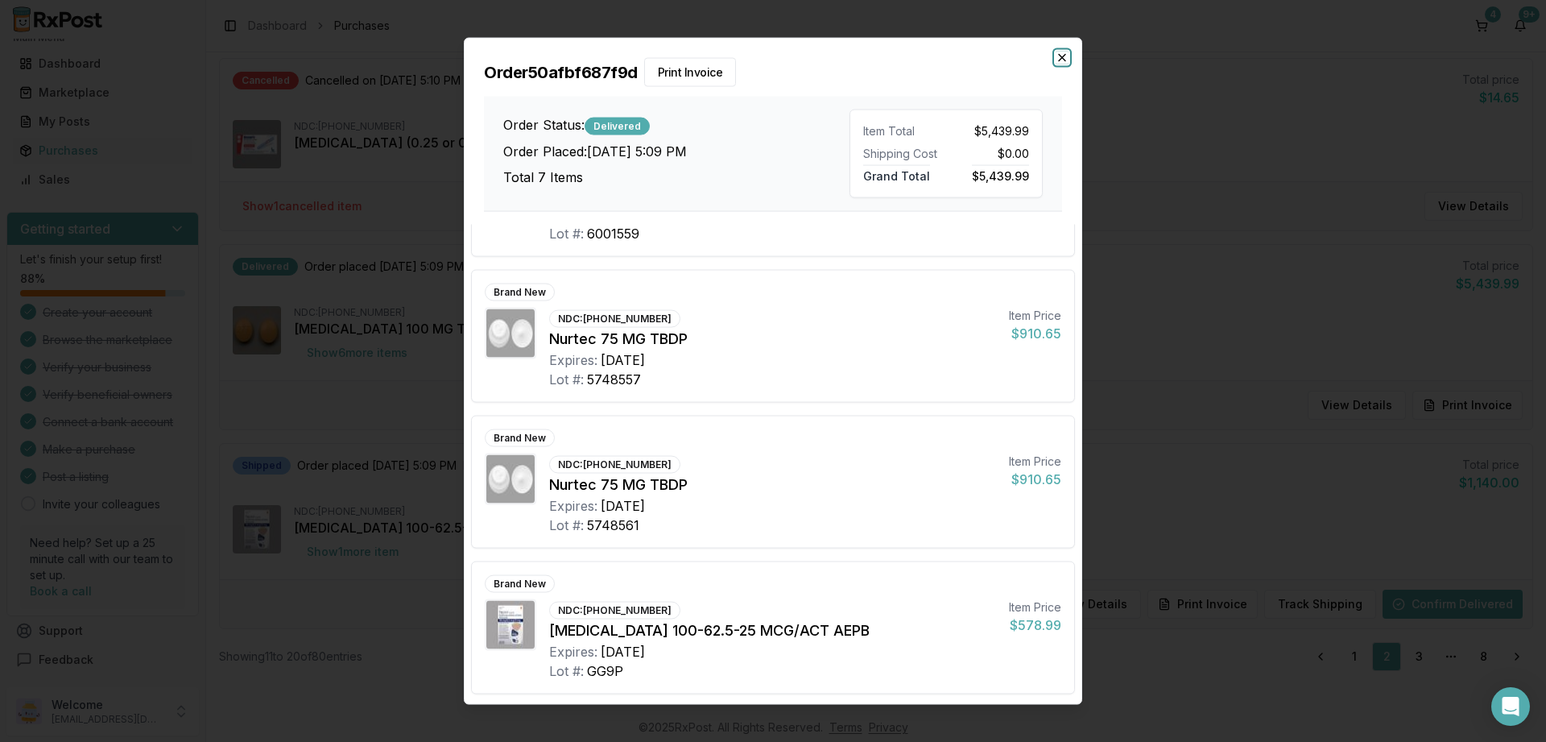
click at [1062, 63] on icon "button" at bounding box center [1062, 57] width 13 height 13
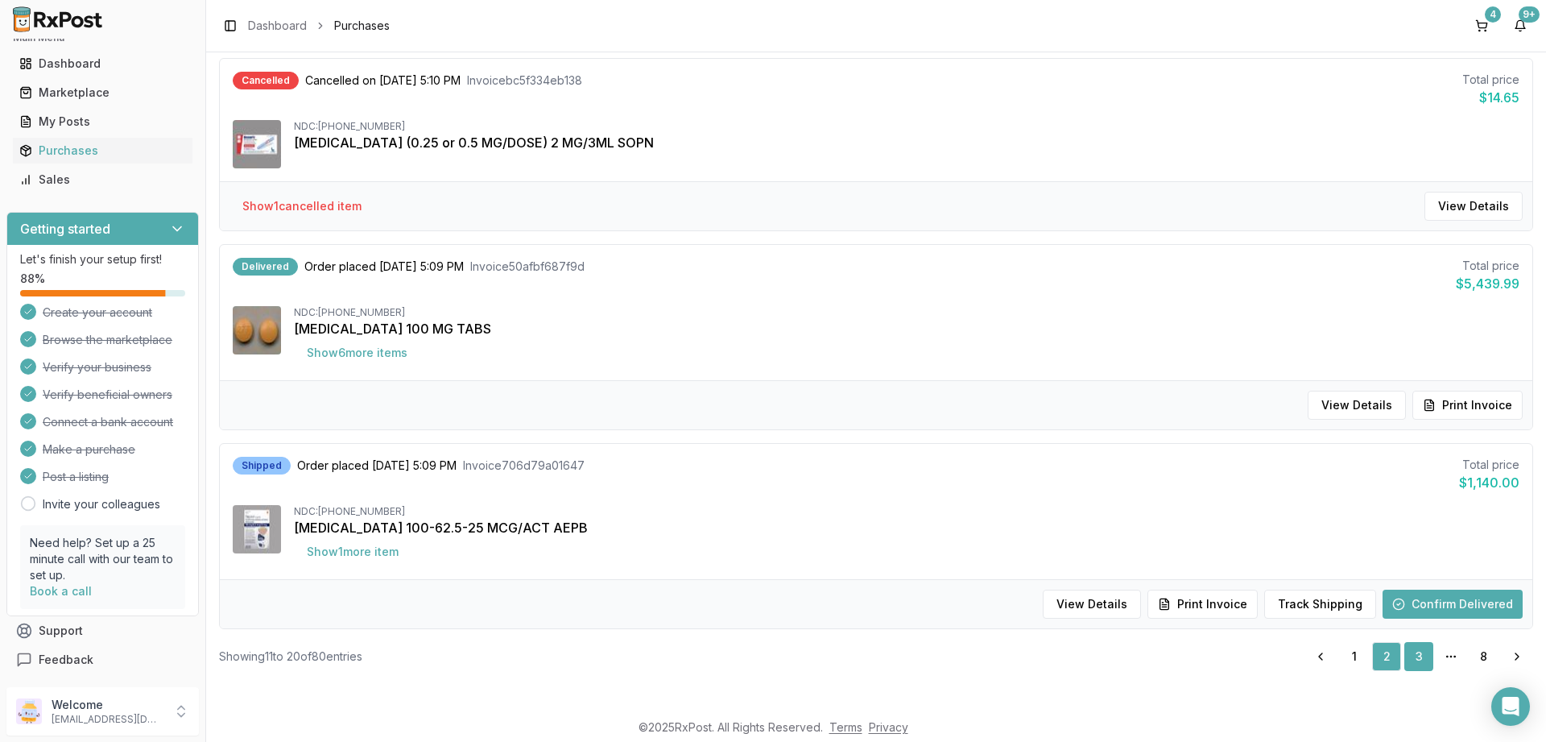
click at [1423, 657] on link "3" at bounding box center [1418, 656] width 29 height 29
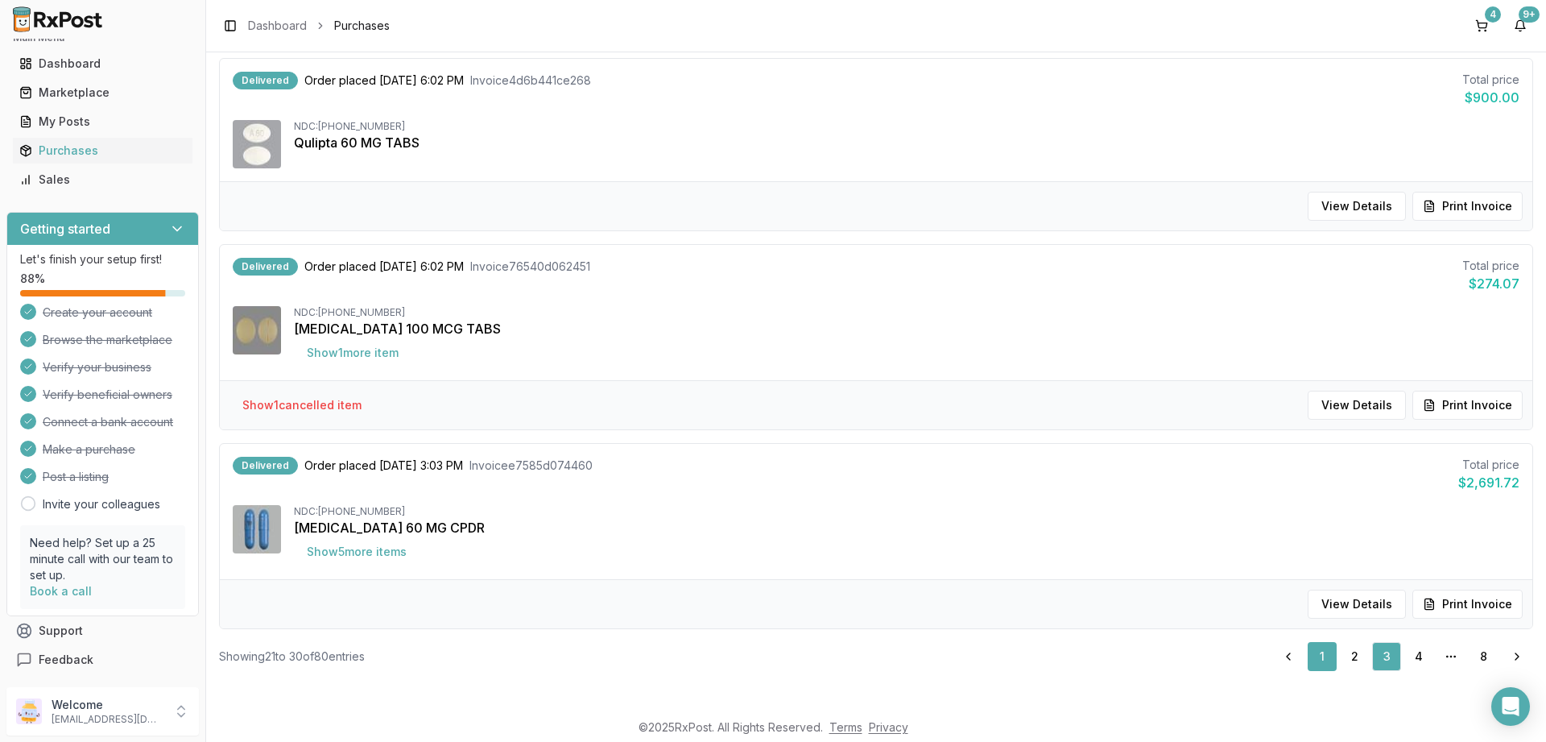
click at [1324, 659] on link "1" at bounding box center [1322, 656] width 29 height 29
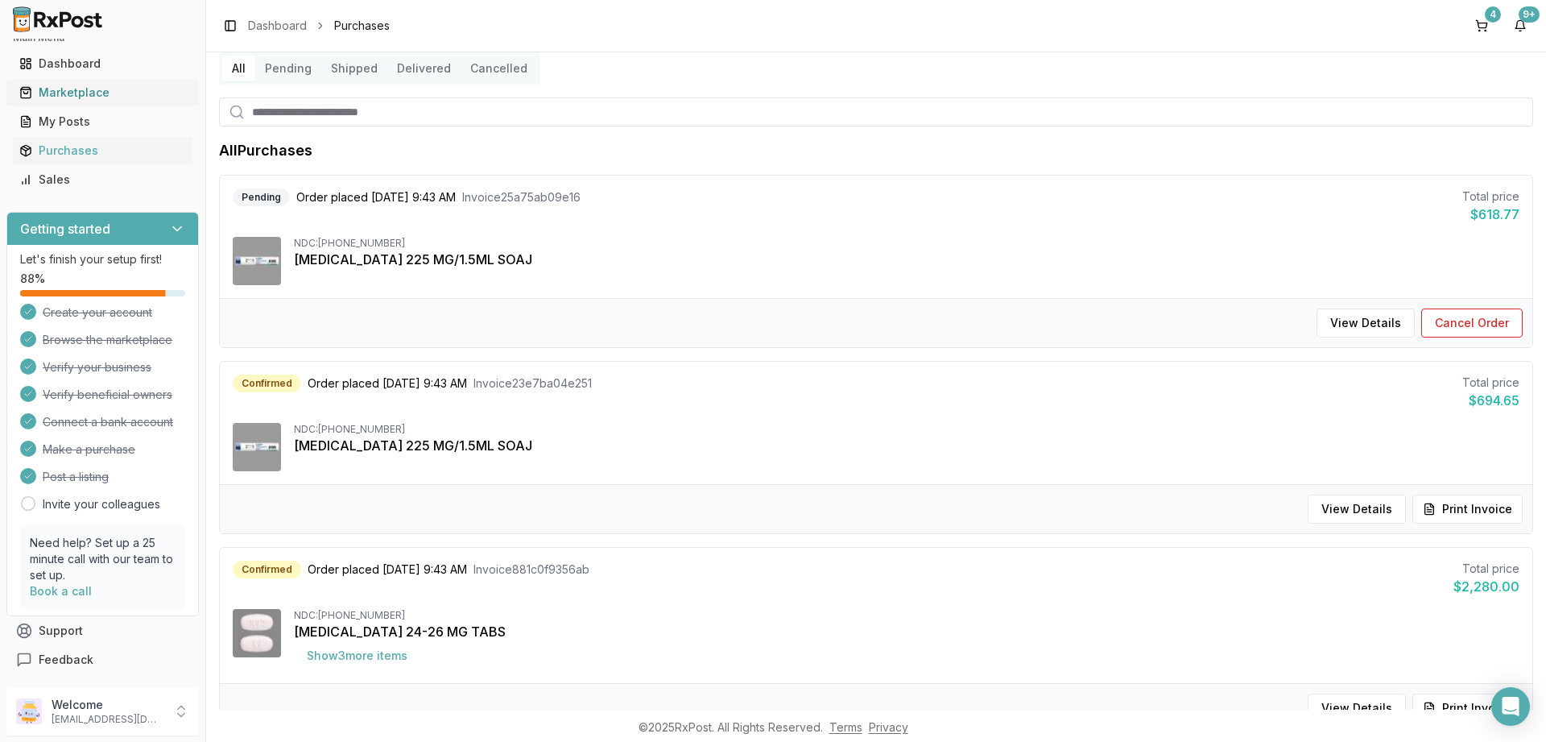
click at [69, 95] on div "Marketplace" at bounding box center [102, 93] width 167 height 16
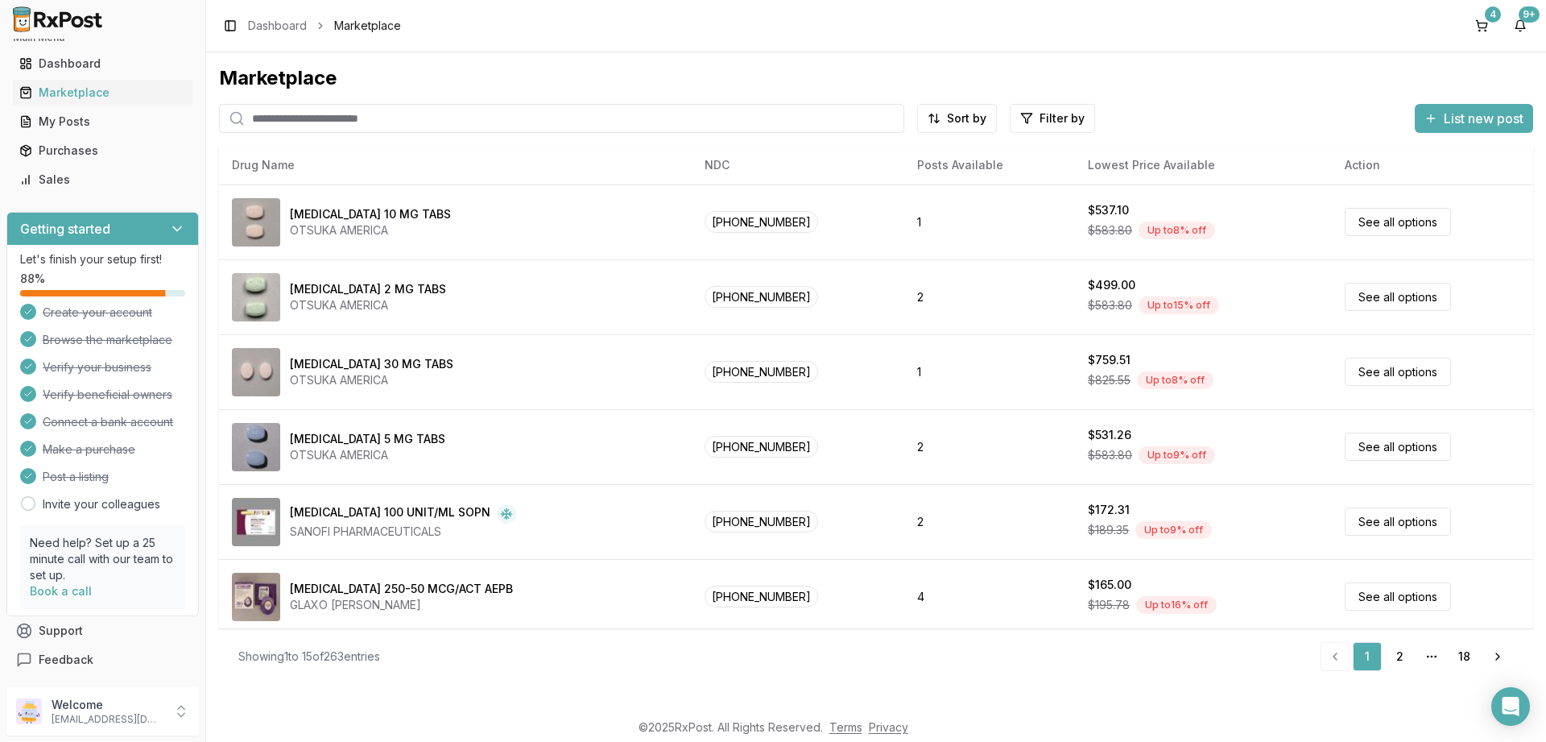
paste input "*********"
type input "*********"
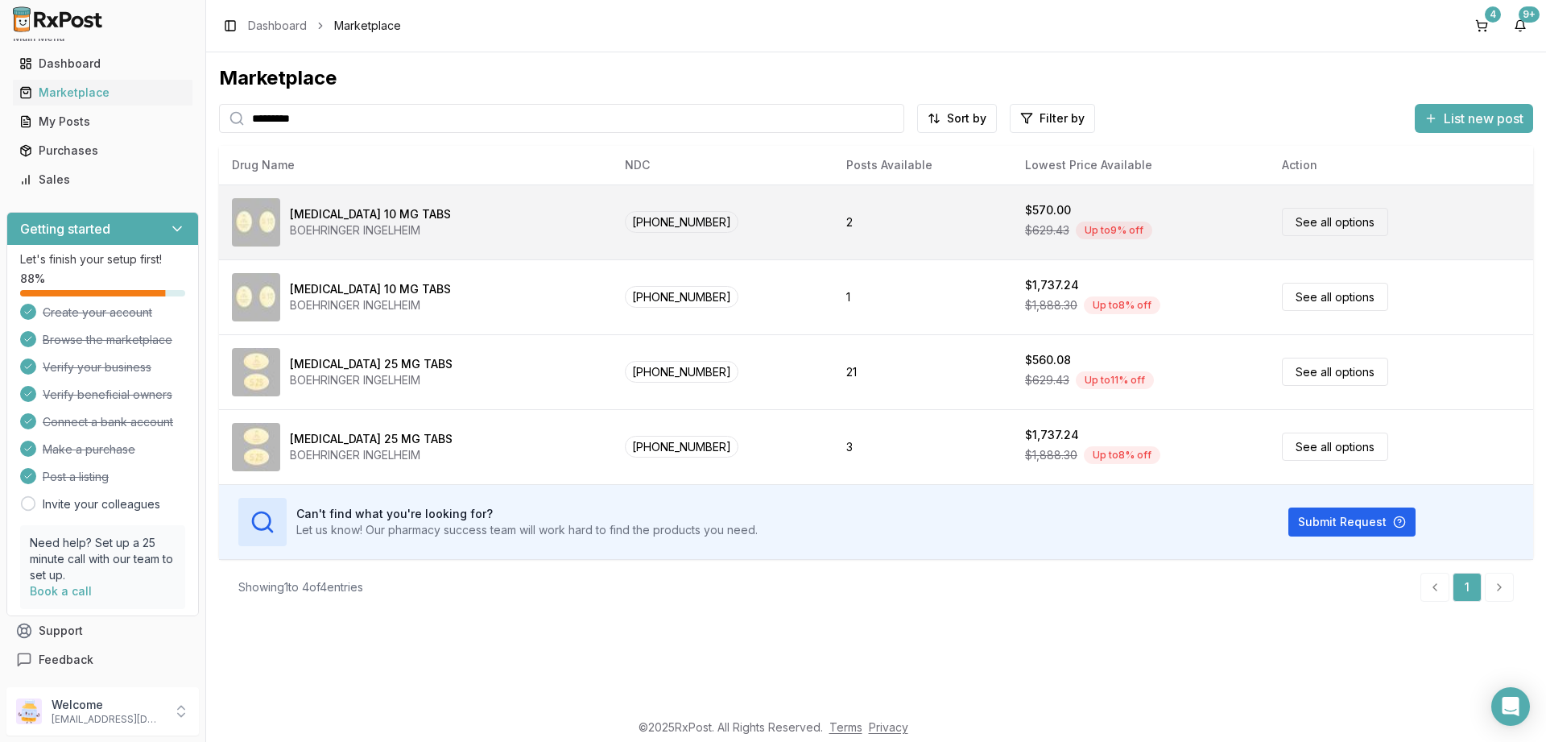
click at [1334, 229] on link "See all options" at bounding box center [1335, 222] width 106 height 28
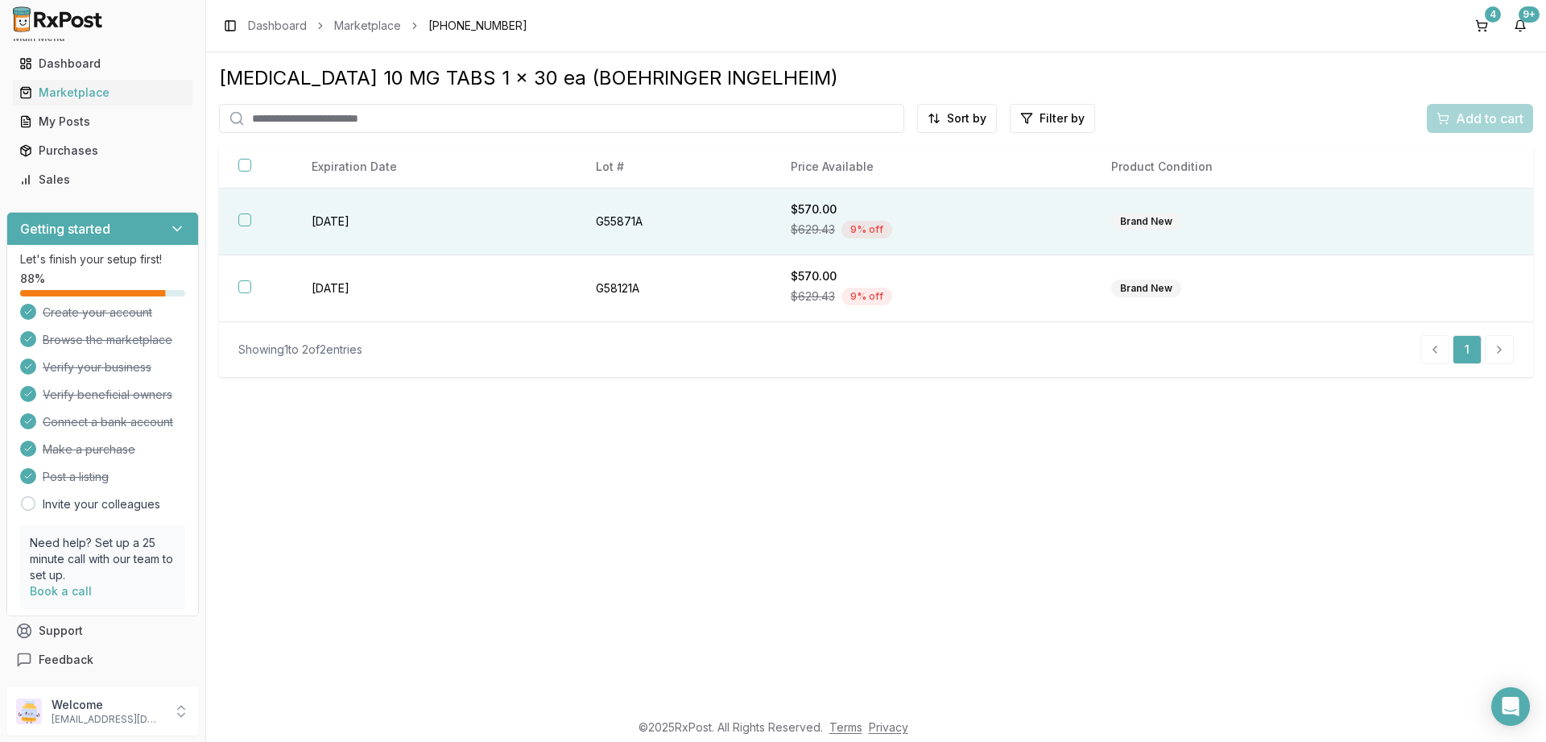
click at [248, 219] on button "button" at bounding box center [244, 219] width 13 height 13
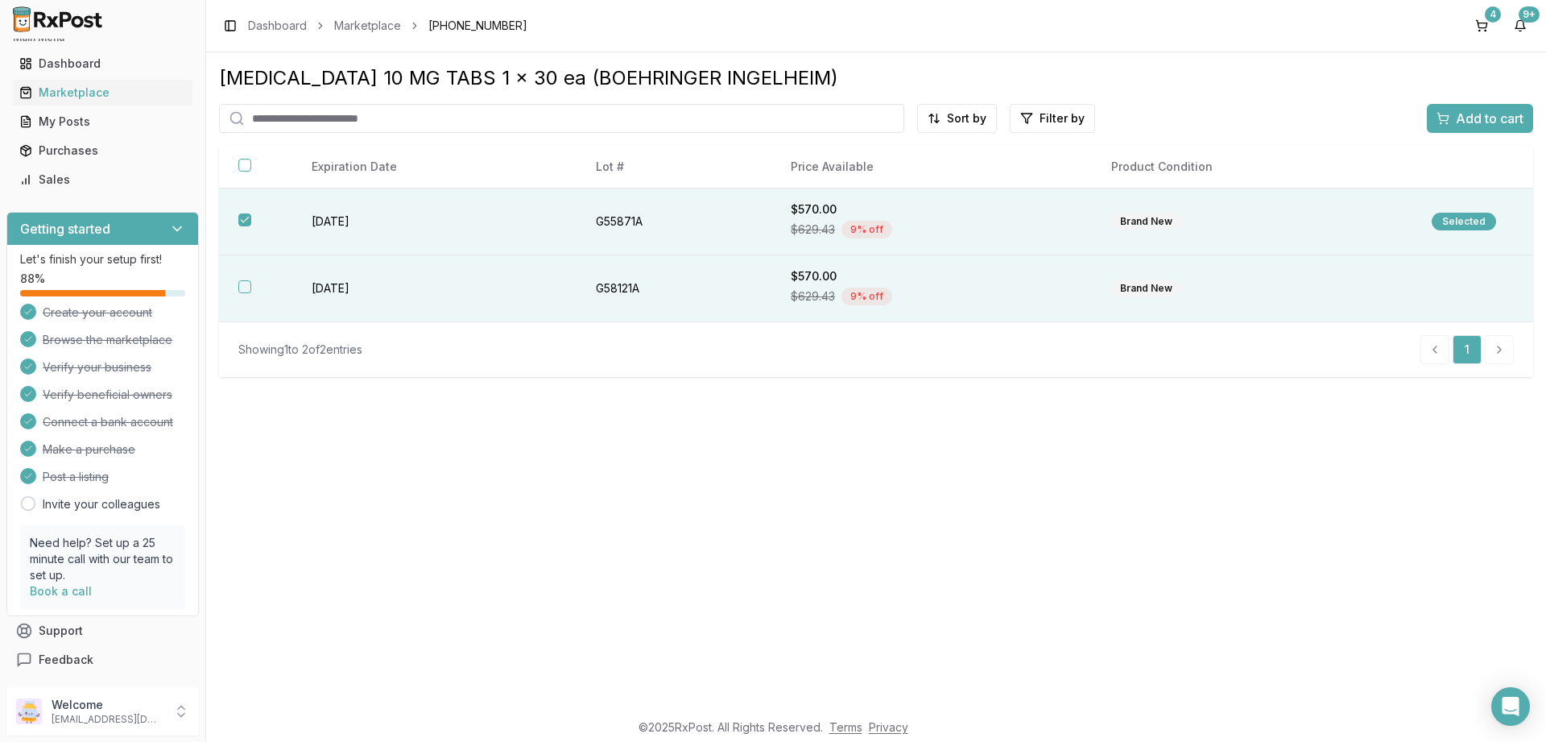
click at [246, 290] on button "button" at bounding box center [244, 286] width 13 height 13
click at [1507, 125] on span "Add to cart" at bounding box center [1490, 118] width 68 height 19
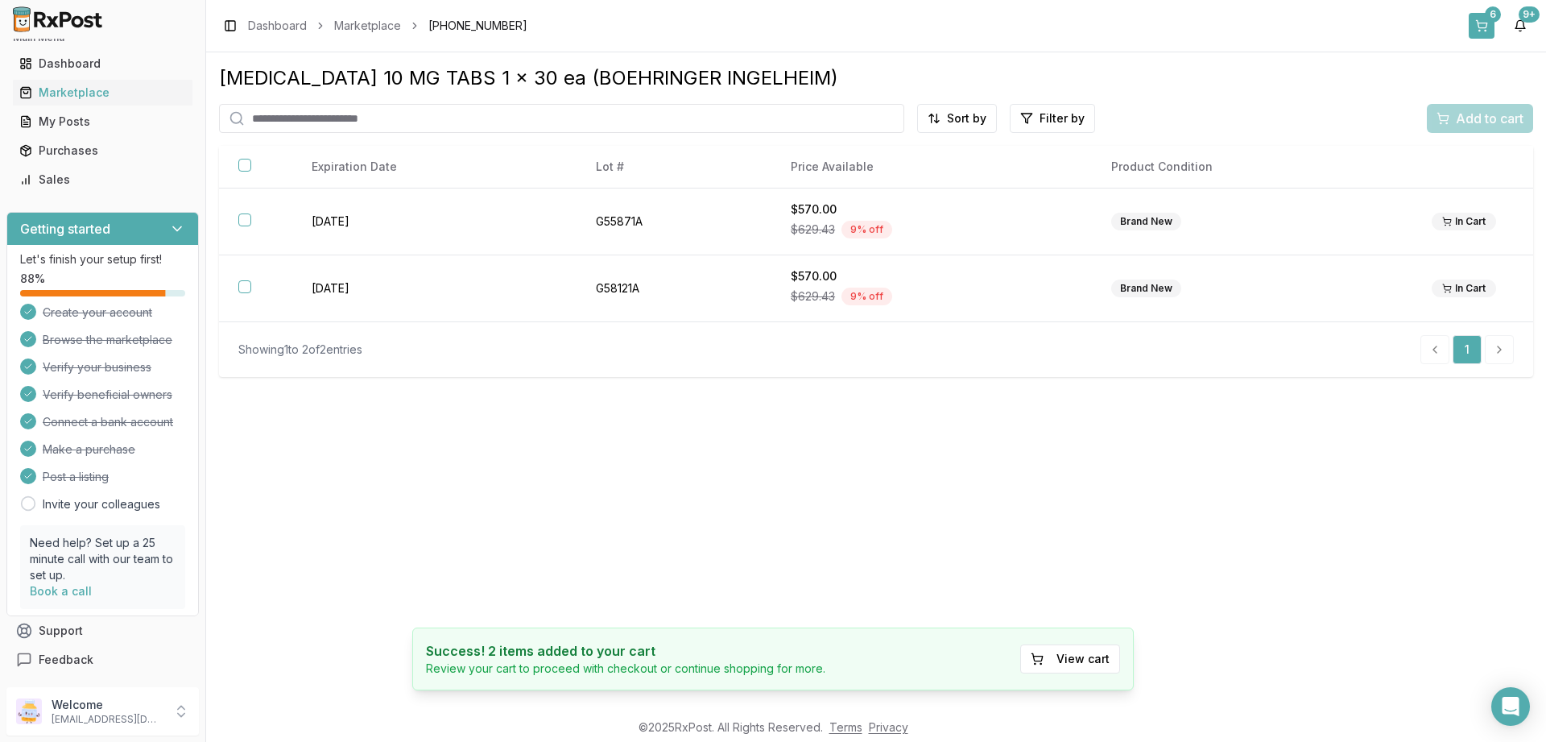
click at [1488, 31] on button "6" at bounding box center [1482, 26] width 26 height 26
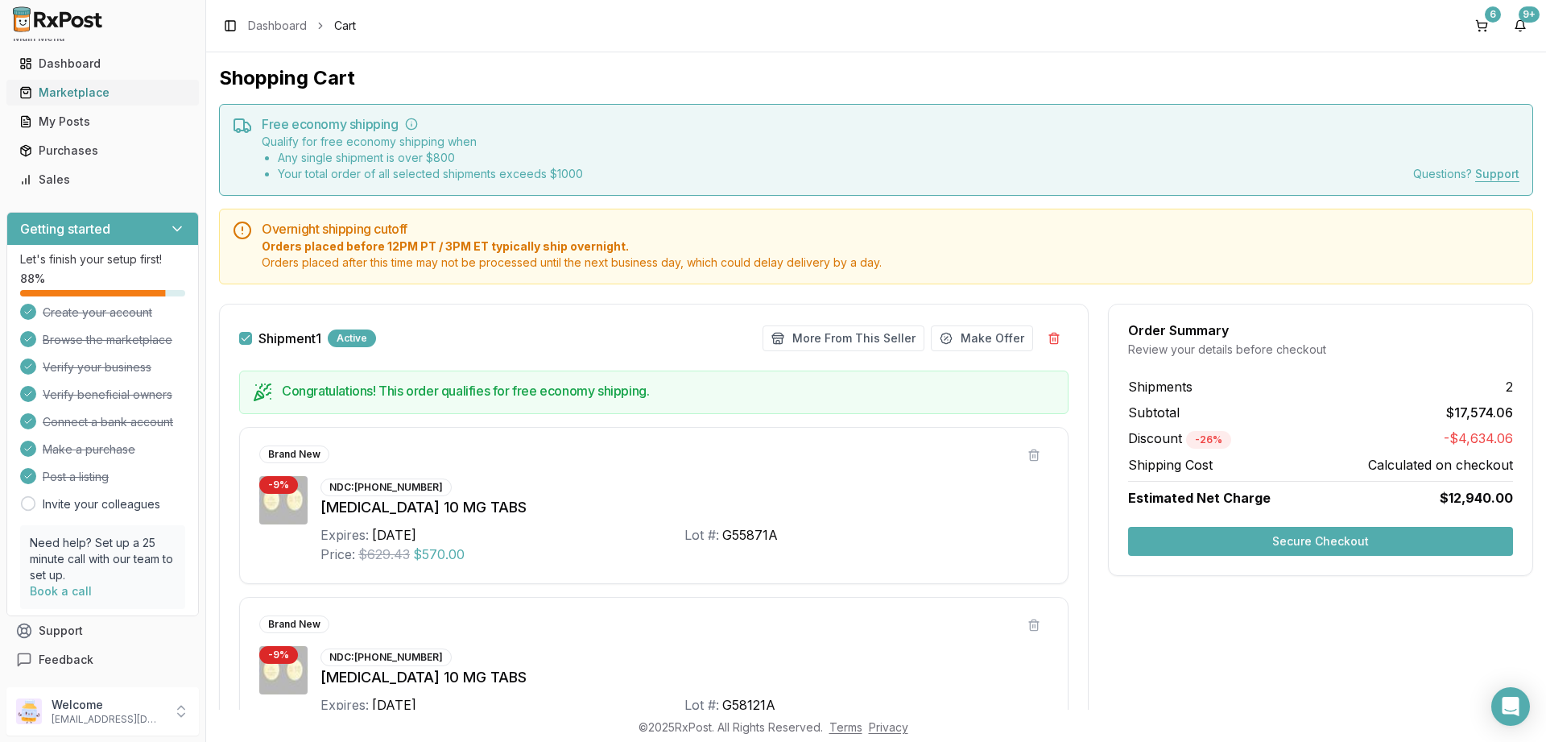
click at [97, 96] on div "Marketplace" at bounding box center [102, 93] width 167 height 16
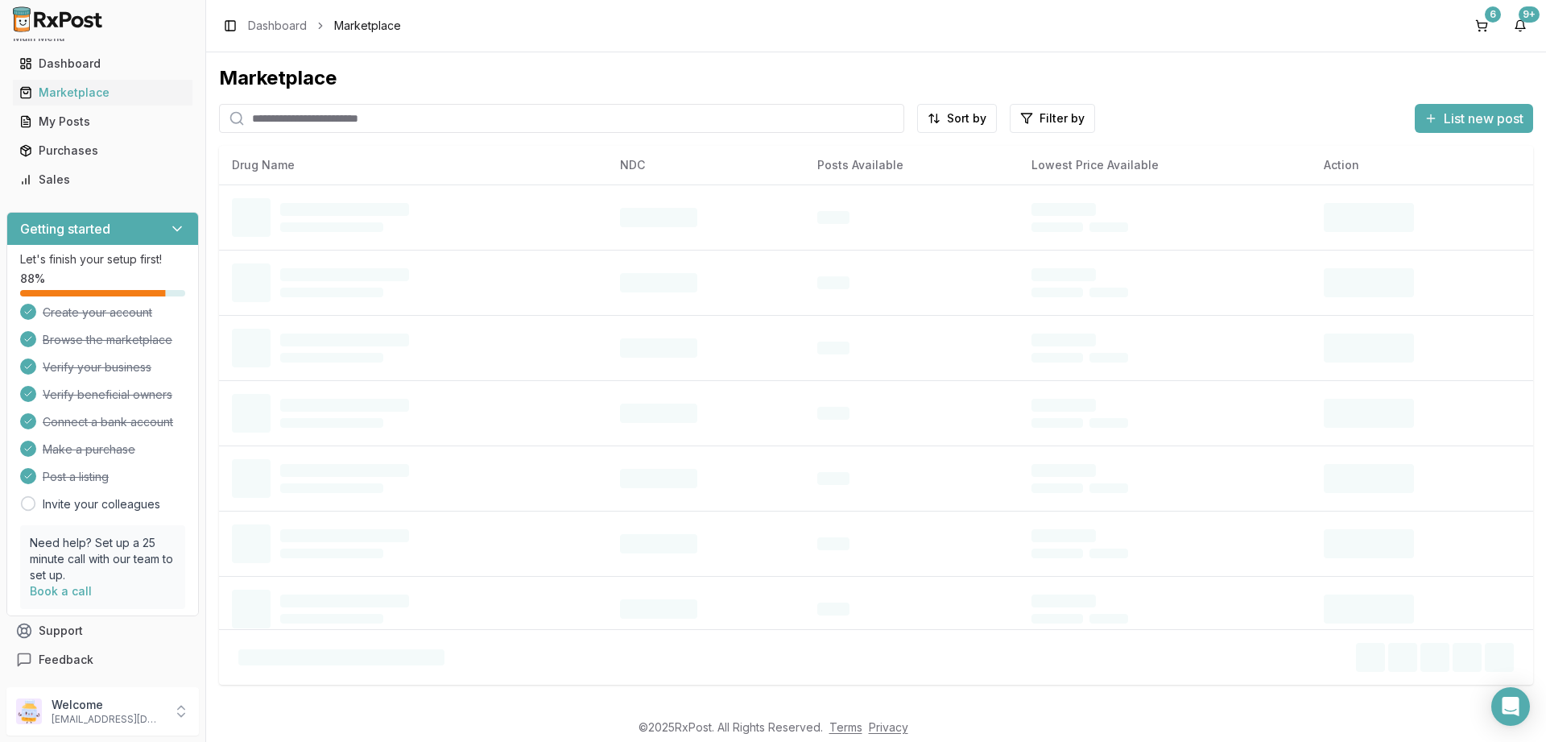
paste input "**********"
type input "**********"
